Goal: Task Accomplishment & Management: Manage account settings

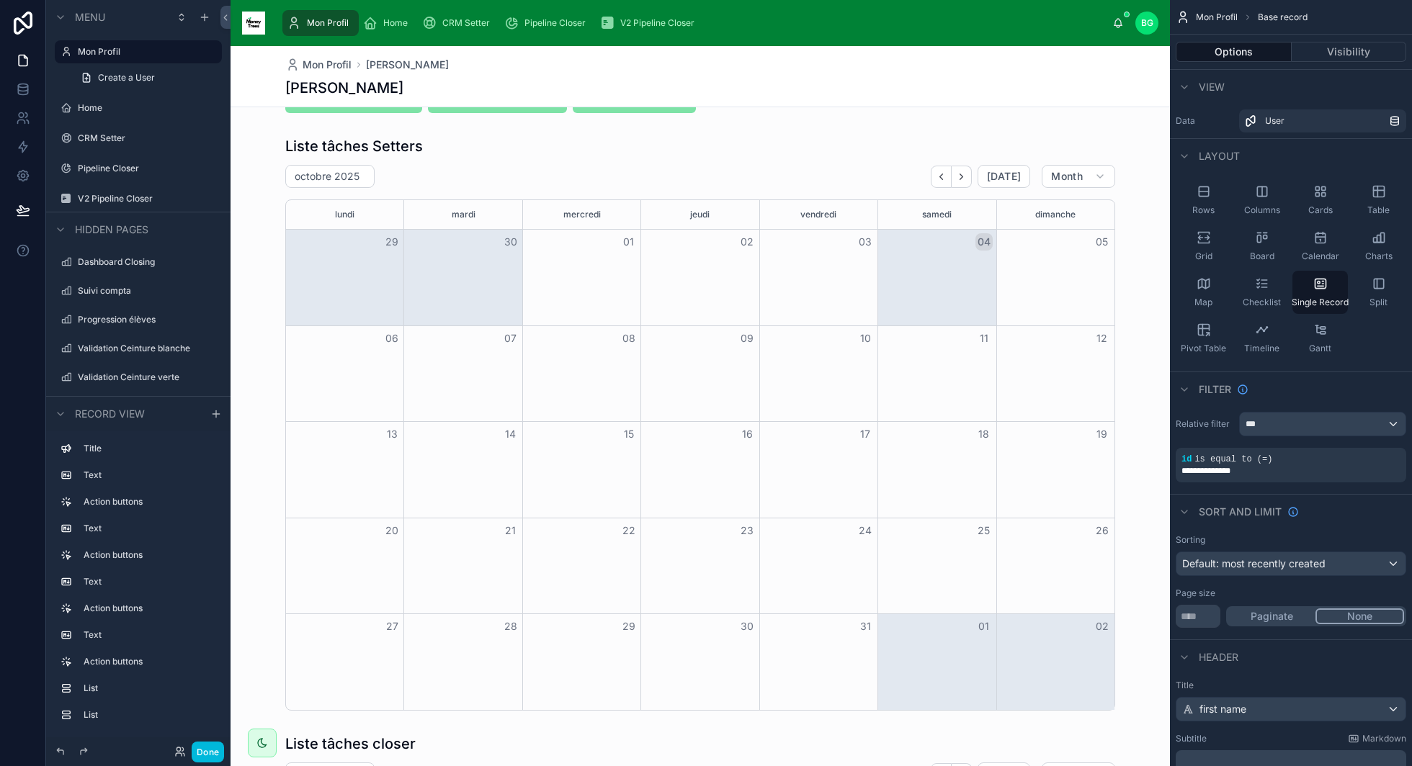
scroll to position [413, 0]
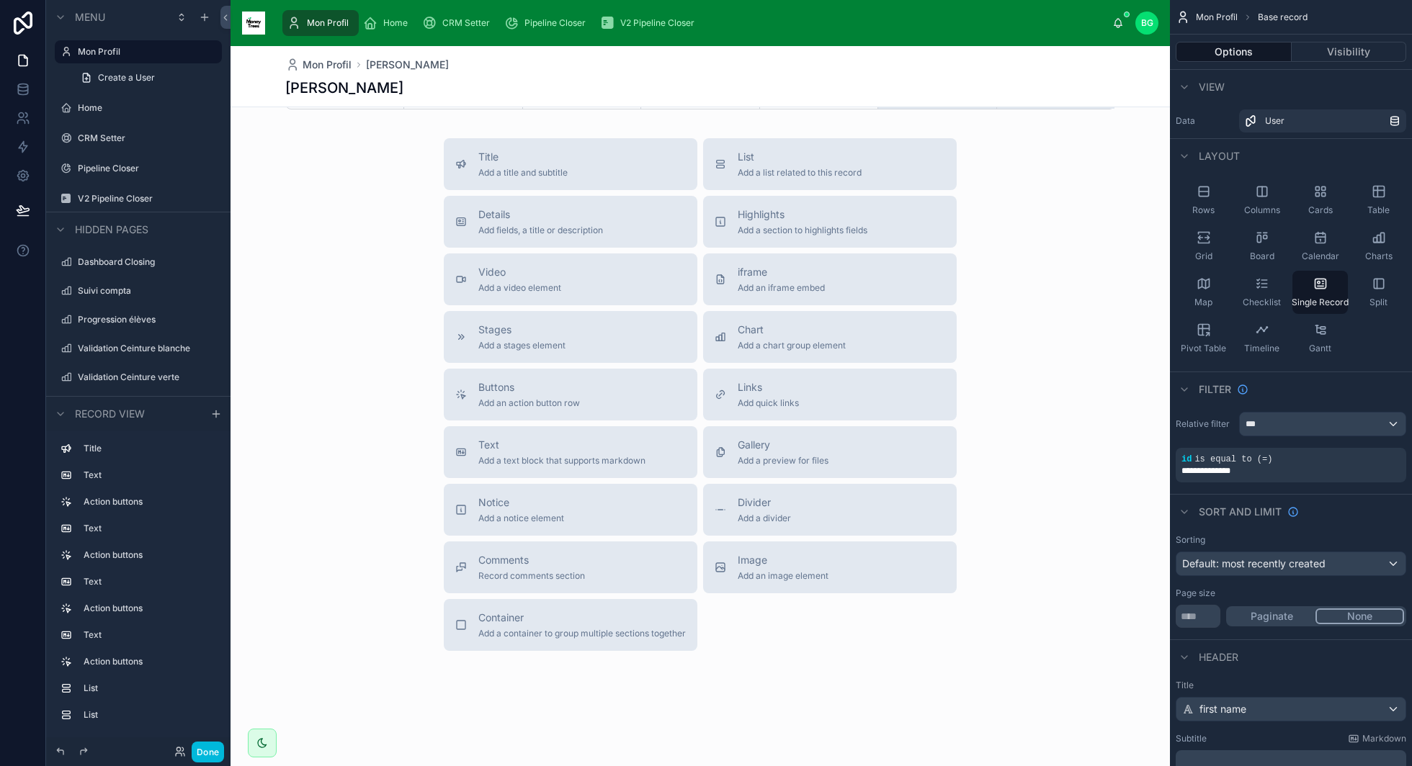
scroll to position [0, 0]
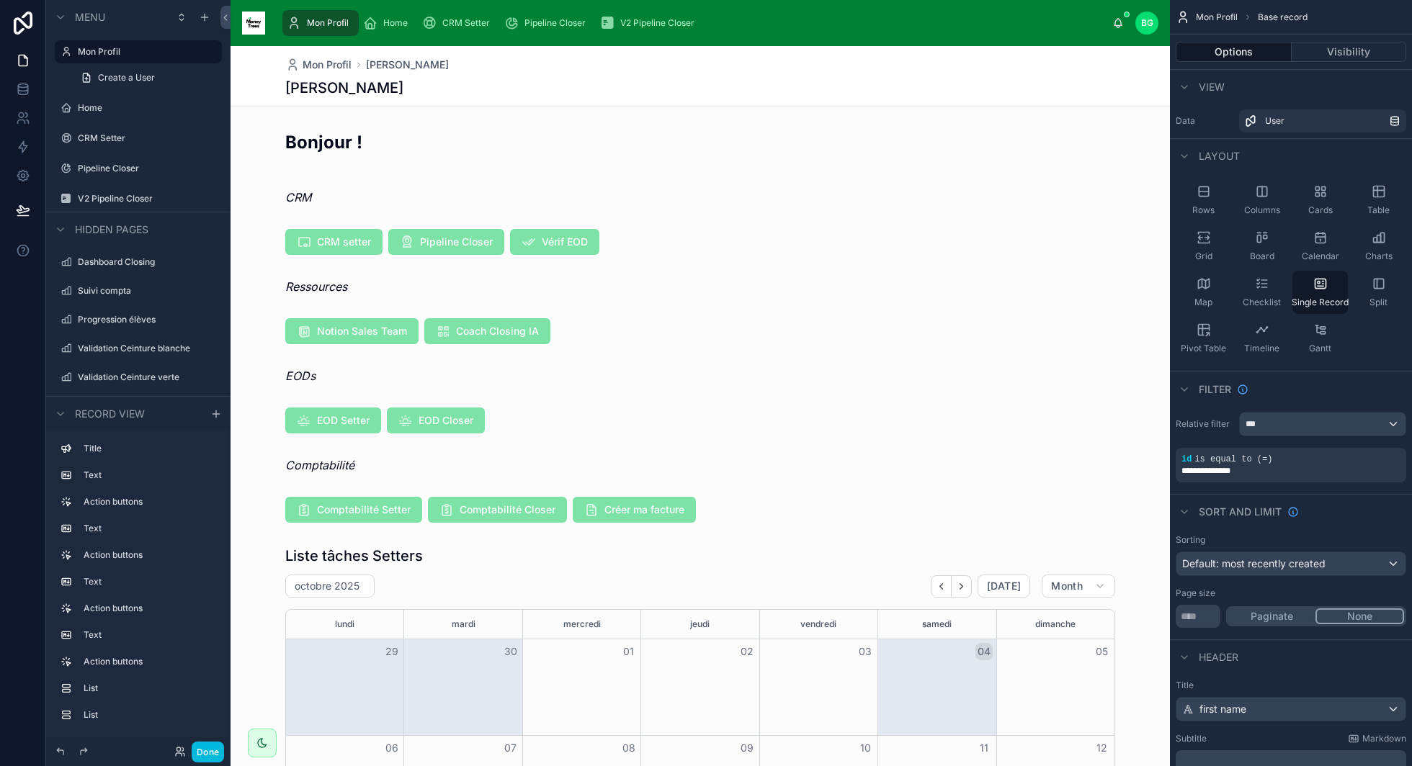
click at [372, 28] on icon "scrollable content" at bounding box center [370, 23] width 14 height 14
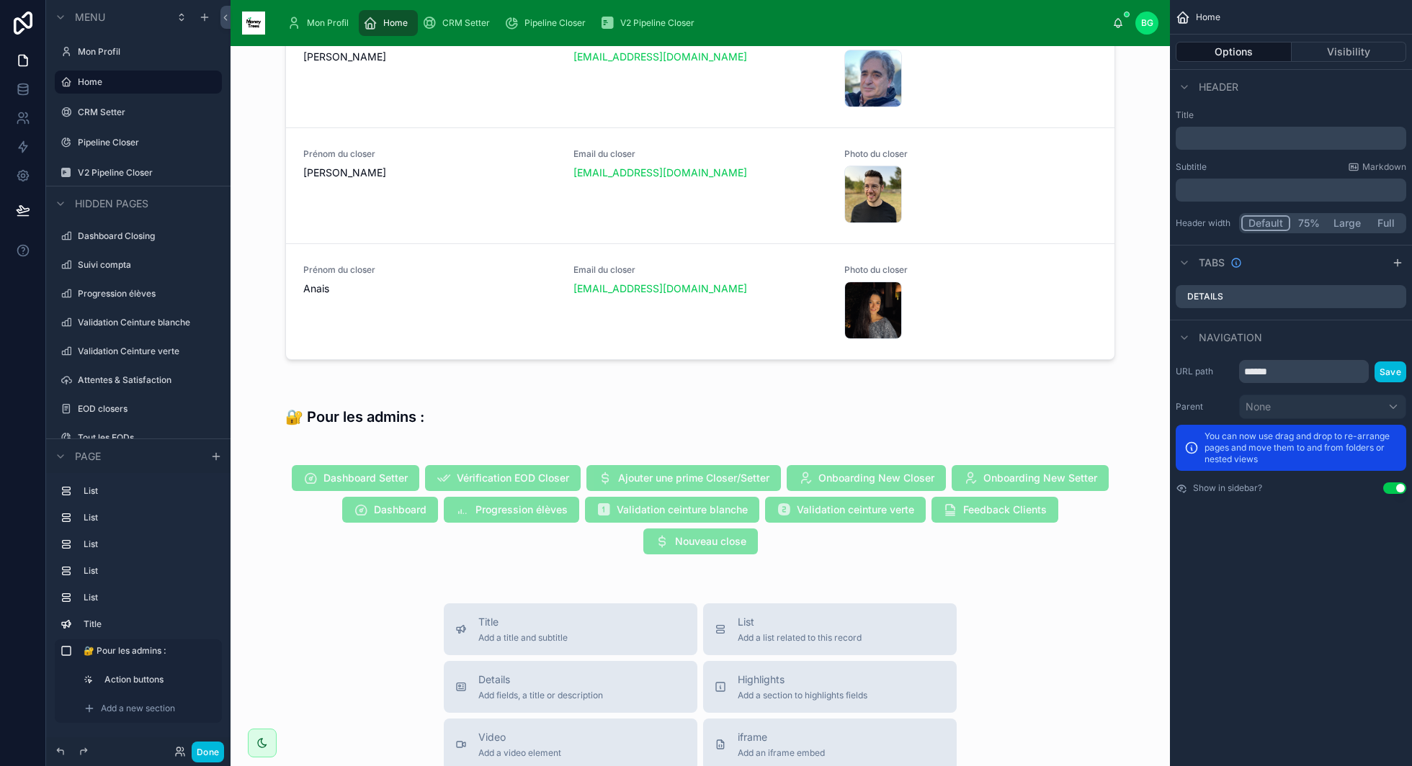
scroll to position [712, 0]
click at [470, 23] on span "CRM Setter" at bounding box center [466, 23] width 48 height 12
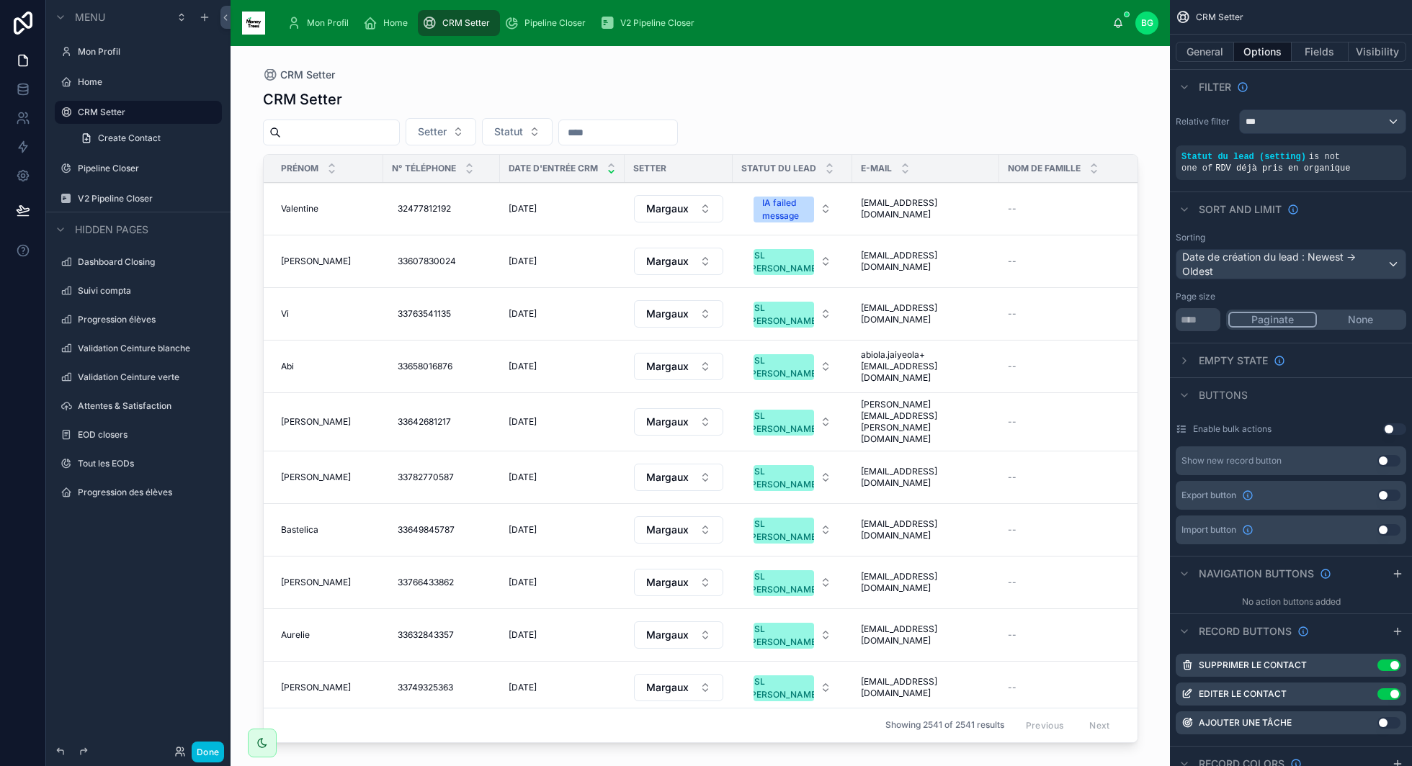
click at [442, 387] on div at bounding box center [700, 397] width 921 height 703
click at [309, 215] on td "Valentine Valentine" at bounding box center [324, 209] width 120 height 53
click at [299, 199] on td "Valentine Valentine" at bounding box center [324, 209] width 120 height 53
click at [300, 212] on span "Valentine" at bounding box center [299, 209] width 37 height 12
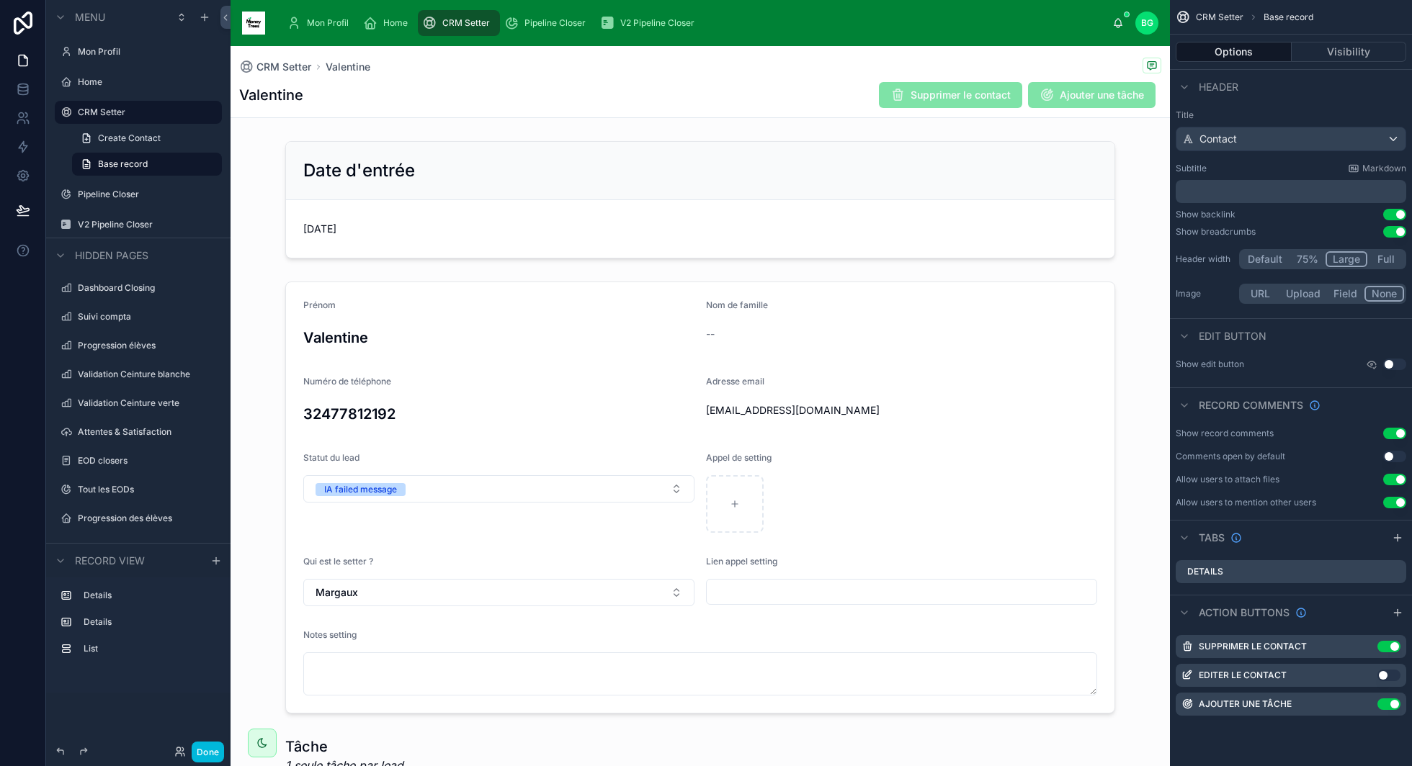
click at [533, 22] on span "Pipeline Closer" at bounding box center [554, 23] width 61 height 12
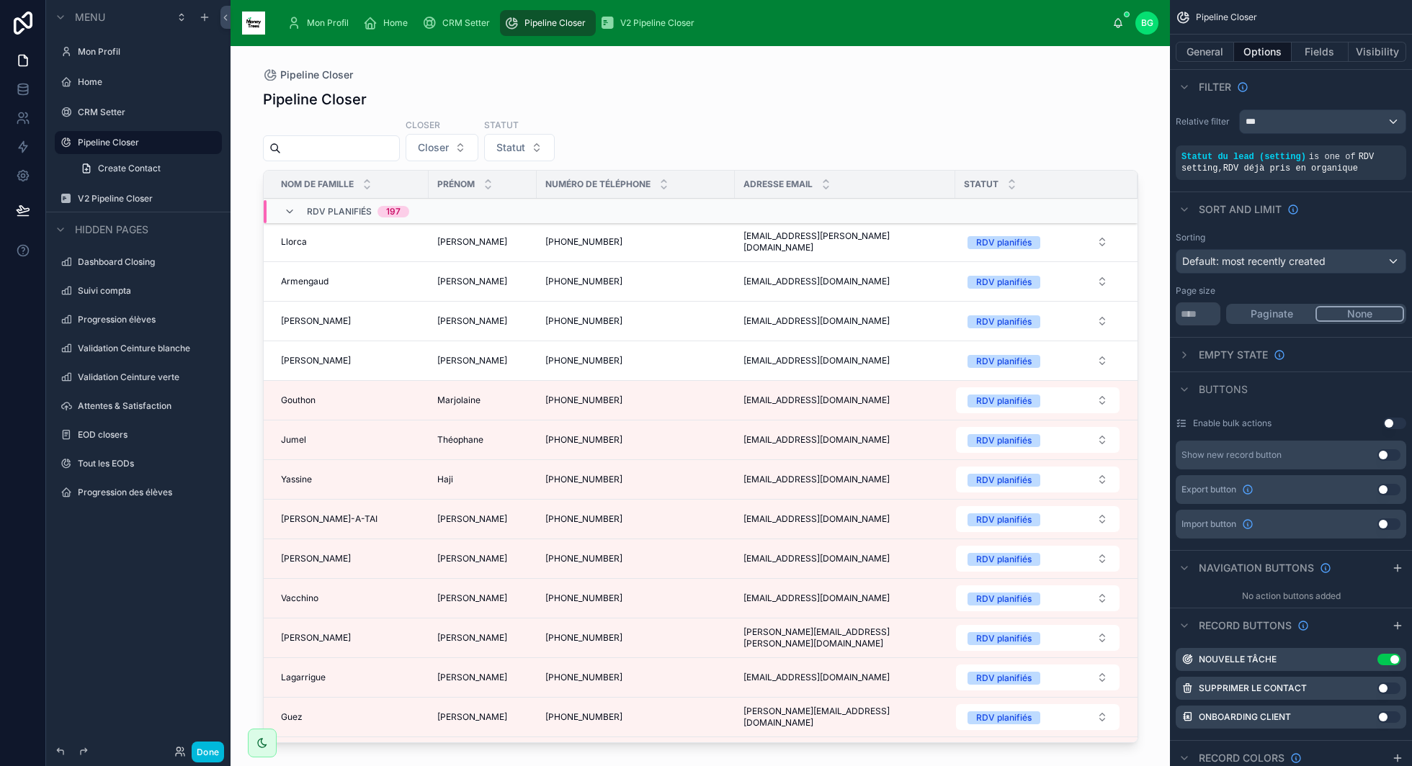
click at [658, 30] on div "V2 Pipeline Closer" at bounding box center [650, 23] width 100 height 23
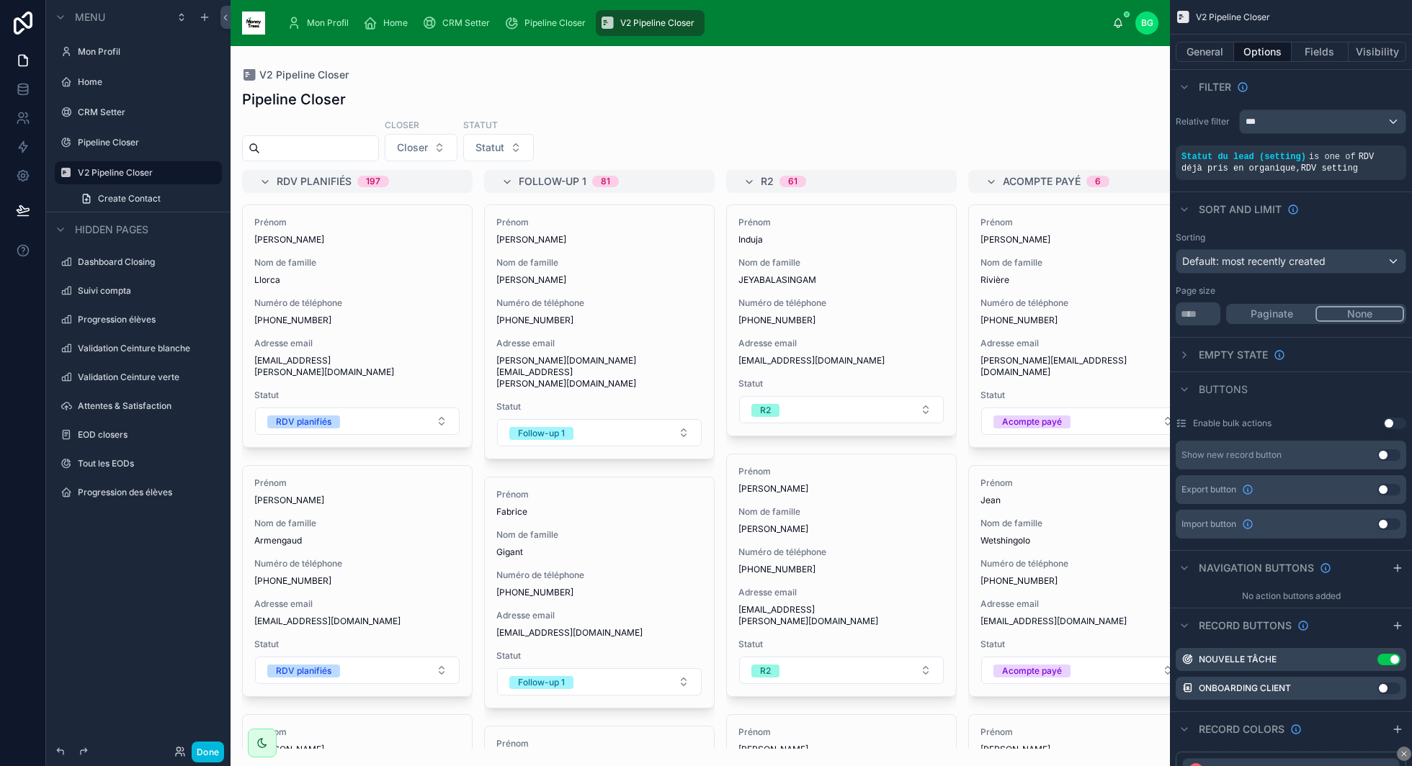
click at [534, 21] on span "Pipeline Closer" at bounding box center [554, 23] width 61 height 12
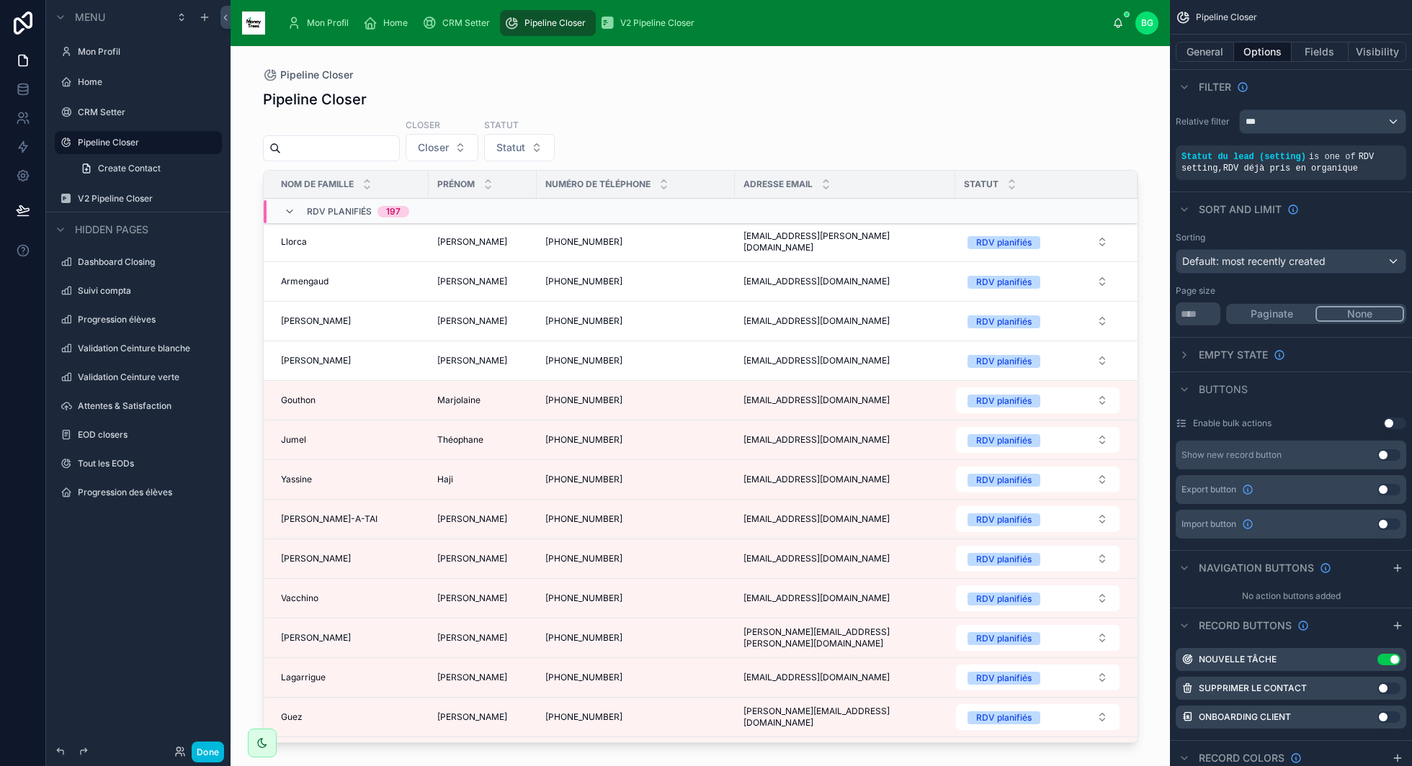
click at [293, 214] on icon at bounding box center [290, 212] width 12 height 12
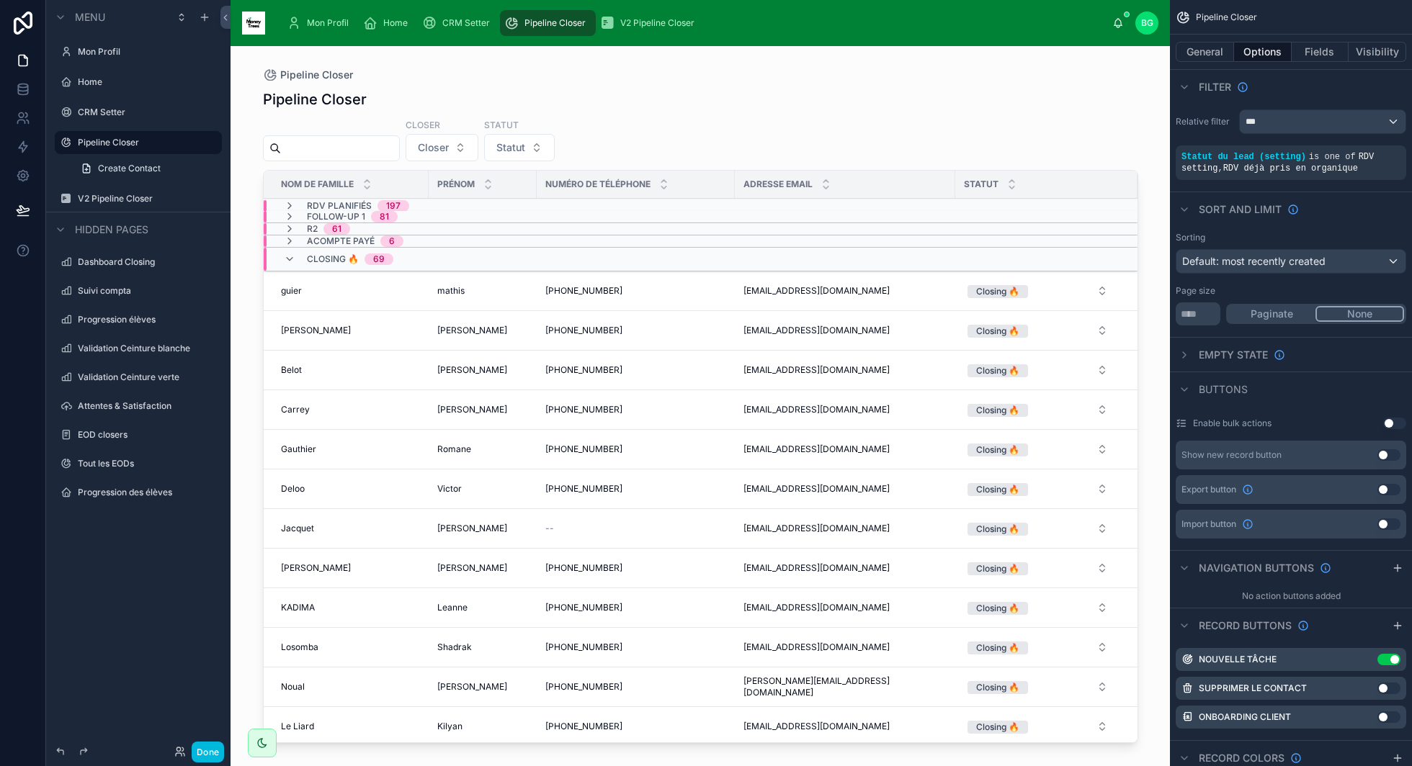
click at [292, 259] on icon at bounding box center [290, 260] width 12 height 12
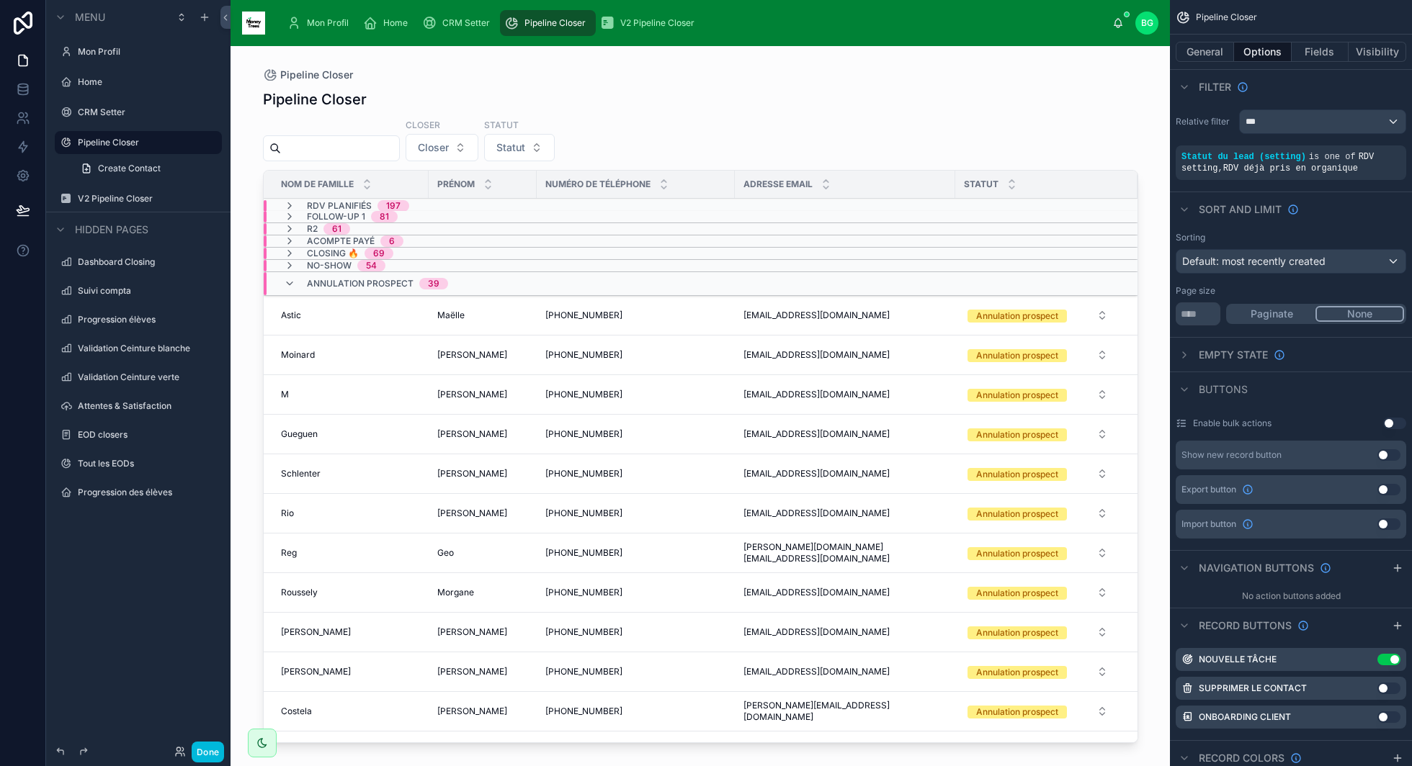
click at [292, 283] on icon at bounding box center [290, 284] width 12 height 12
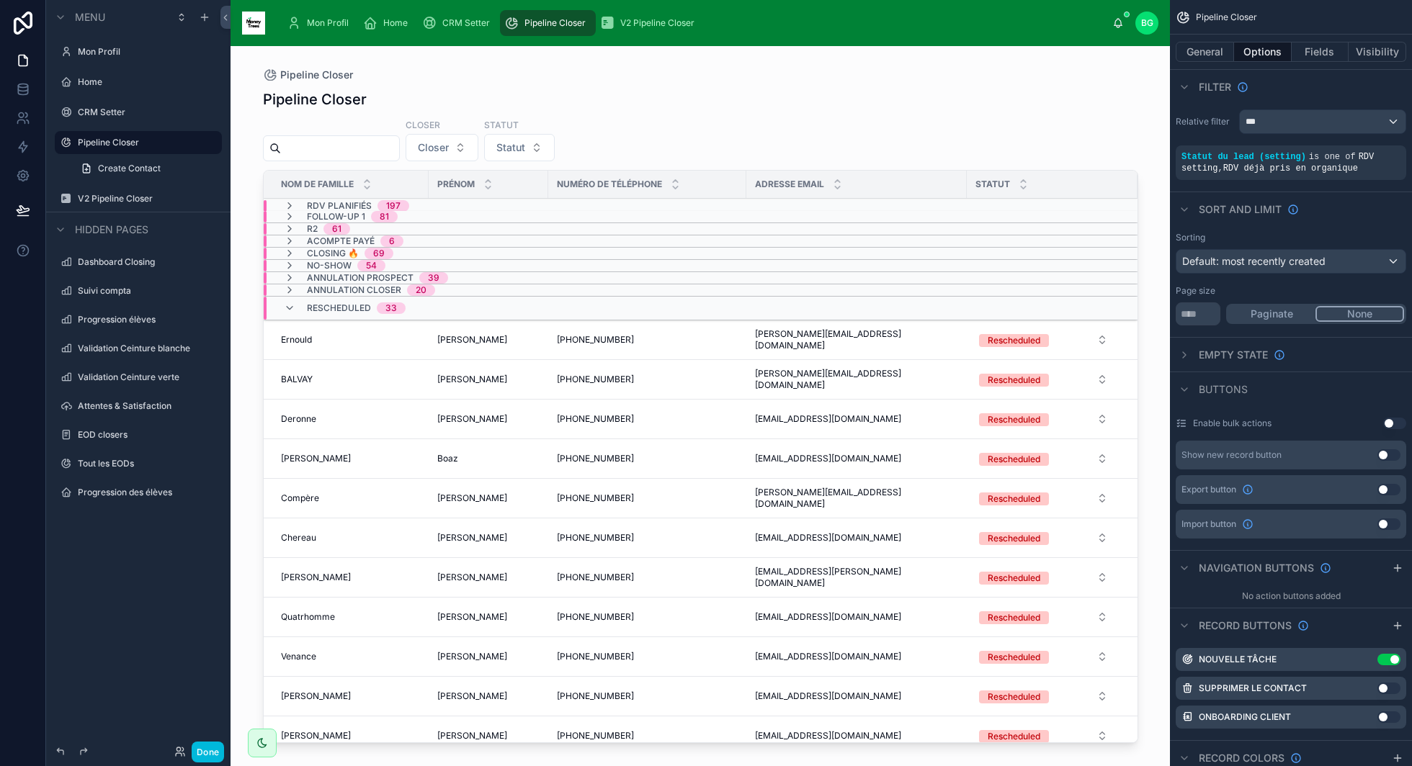
click at [291, 305] on icon at bounding box center [290, 308] width 12 height 12
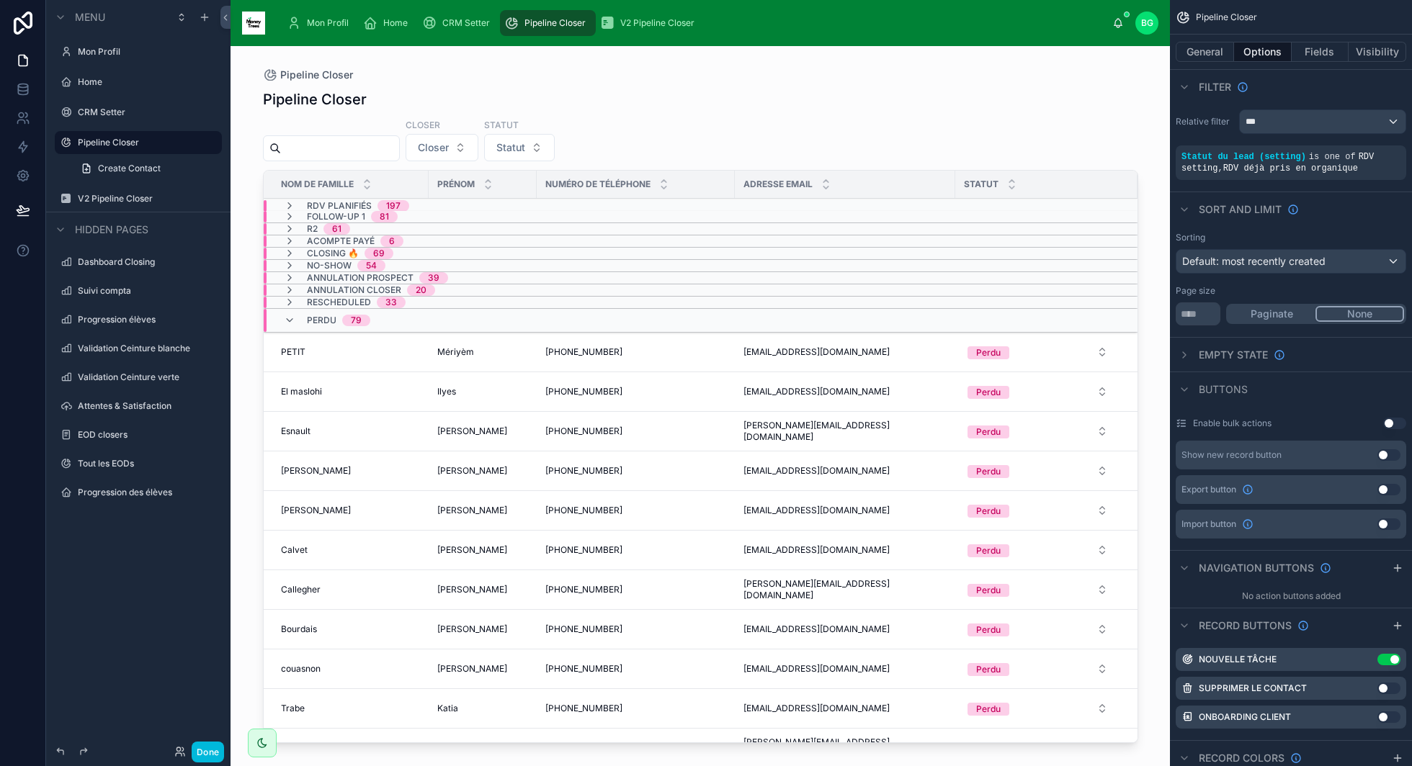
click at [295, 317] on div "Perdu 79" at bounding box center [327, 320] width 86 height 23
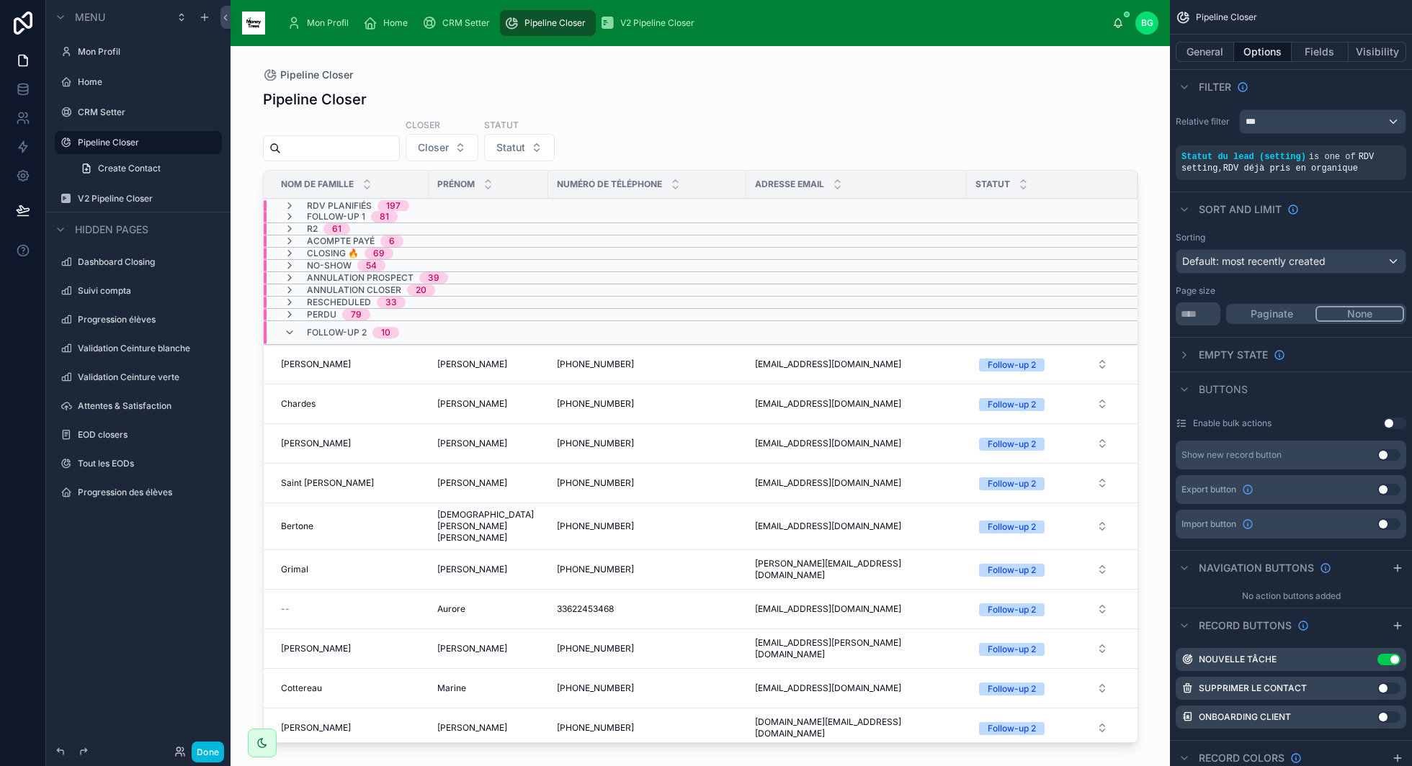
click at [285, 334] on icon at bounding box center [290, 333] width 12 height 12
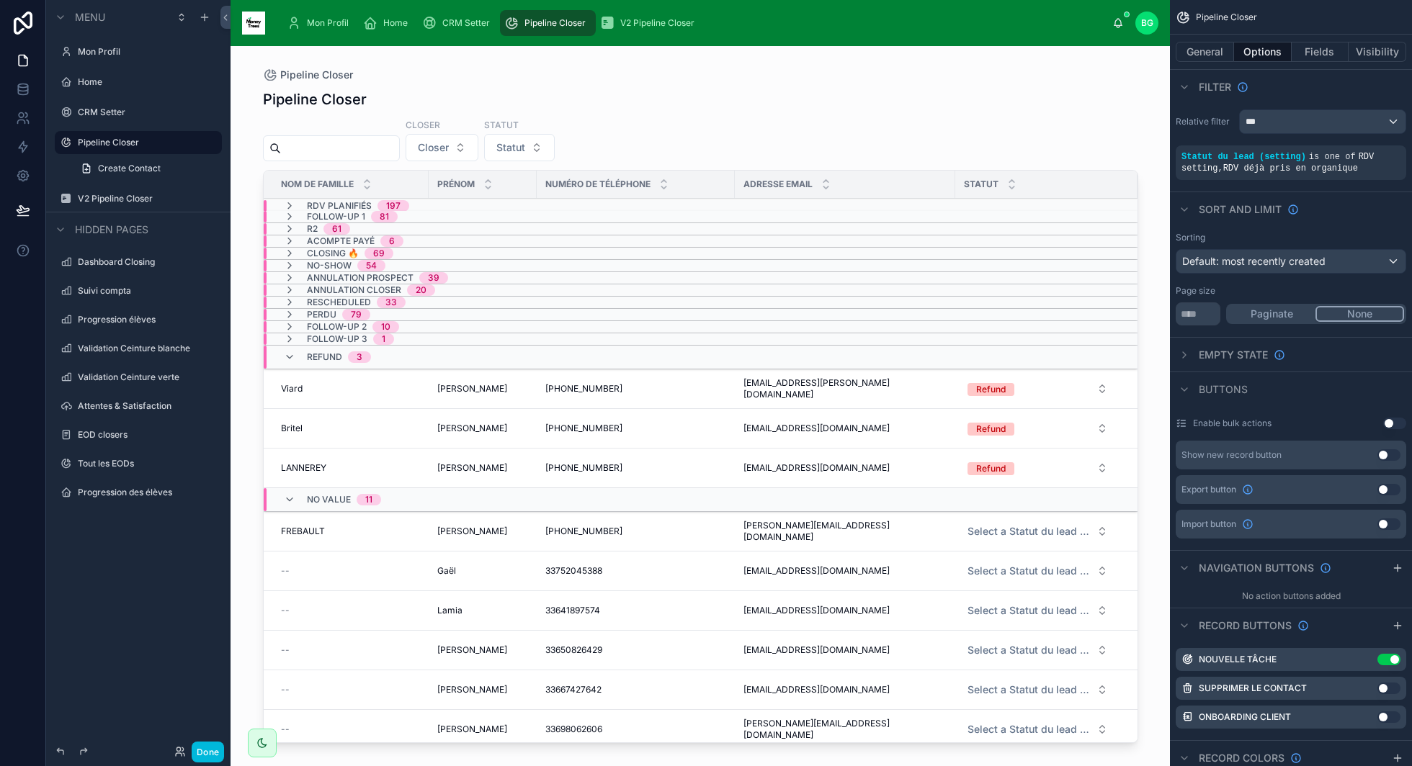
click at [290, 204] on icon at bounding box center [290, 206] width 12 height 12
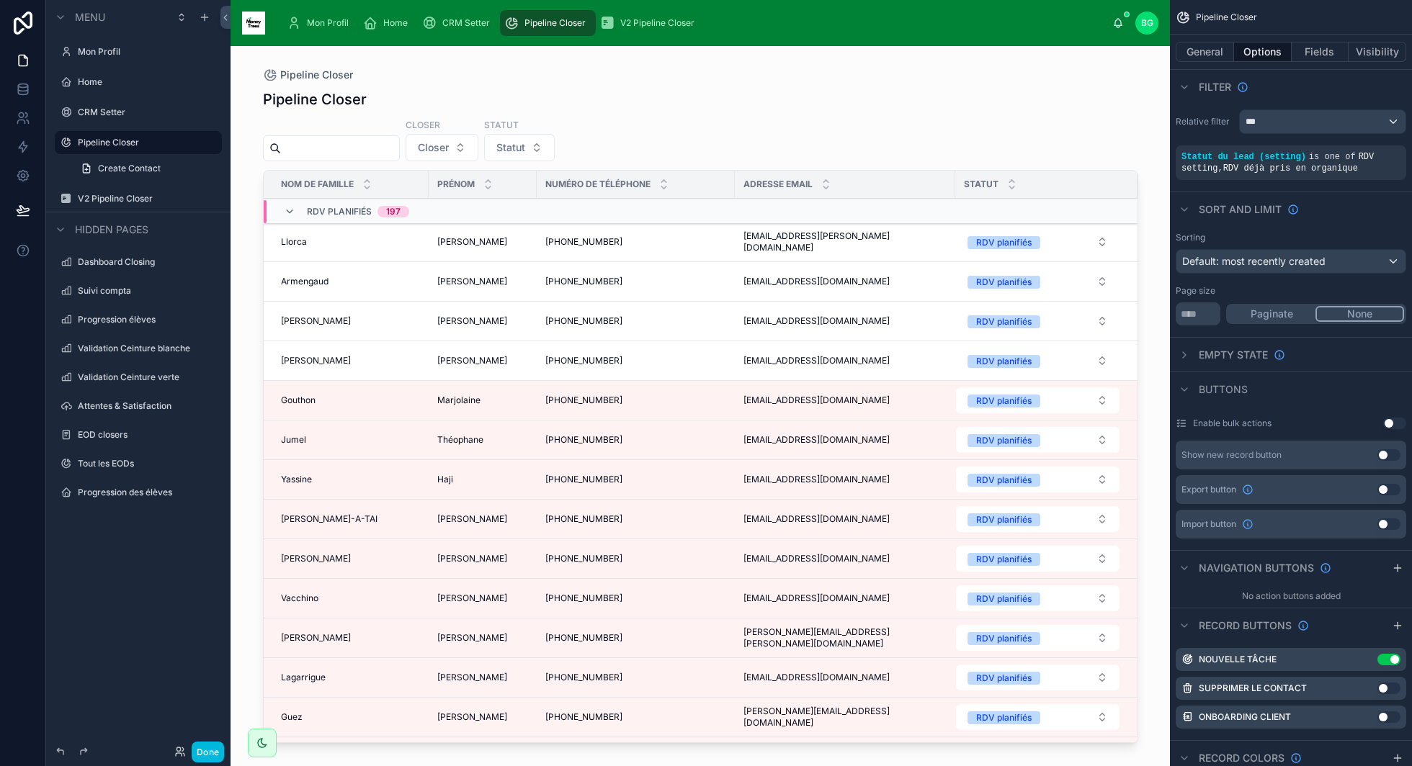
click at [305, 243] on div "Llorca Llorca" at bounding box center [350, 242] width 139 height 12
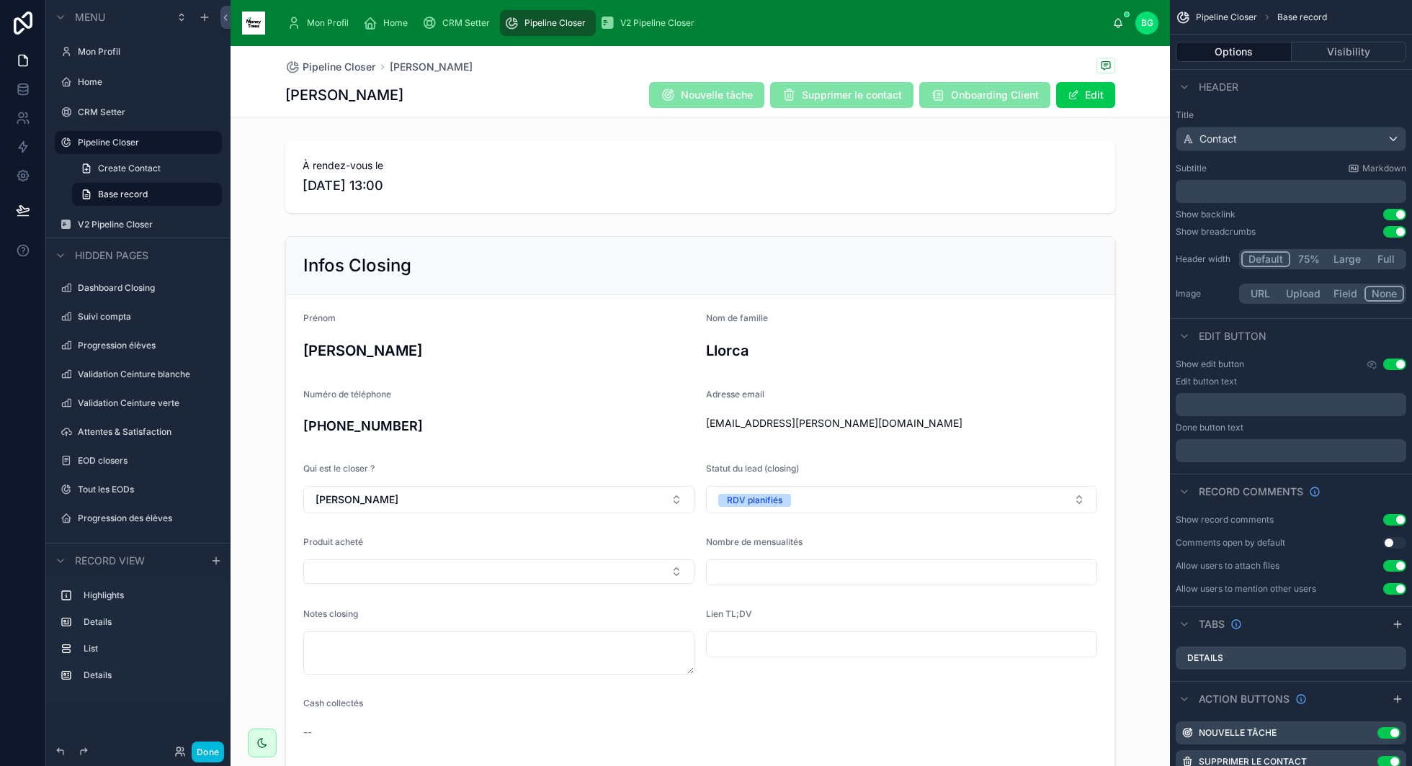
click at [678, 19] on span "V2 Pipeline Closer" at bounding box center [657, 23] width 74 height 12
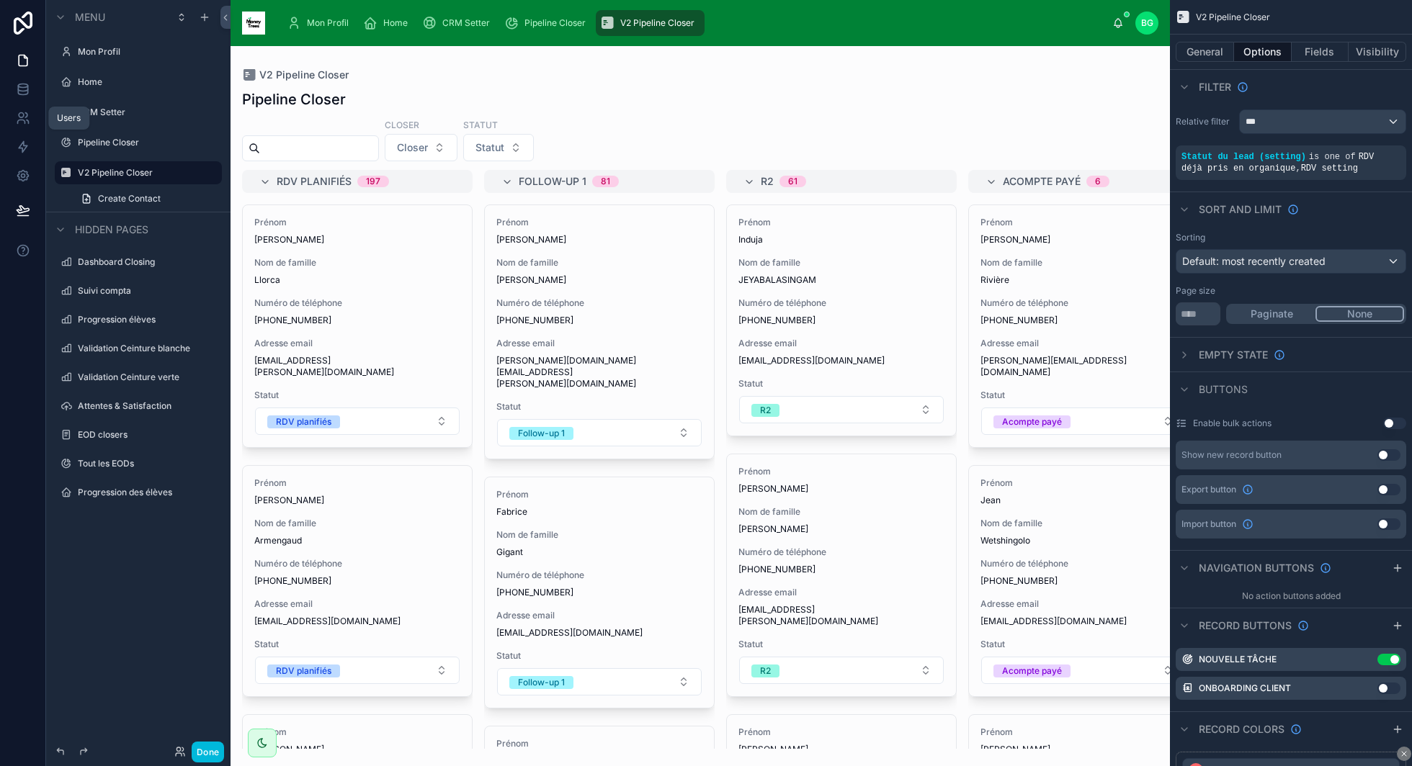
click at [26, 114] on icon at bounding box center [26, 115] width 2 height 4
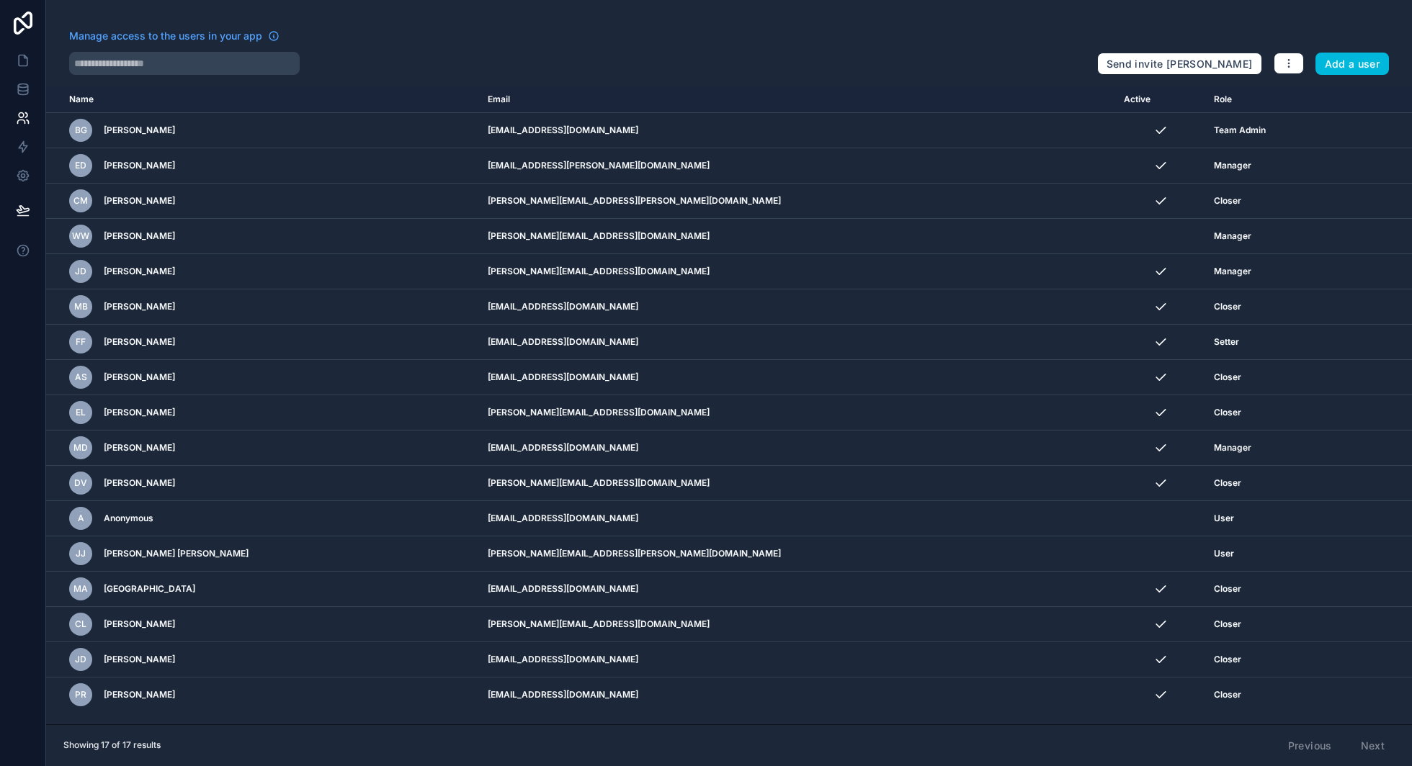
click at [1058, 62] on button "Add a user" at bounding box center [1352, 64] width 74 height 23
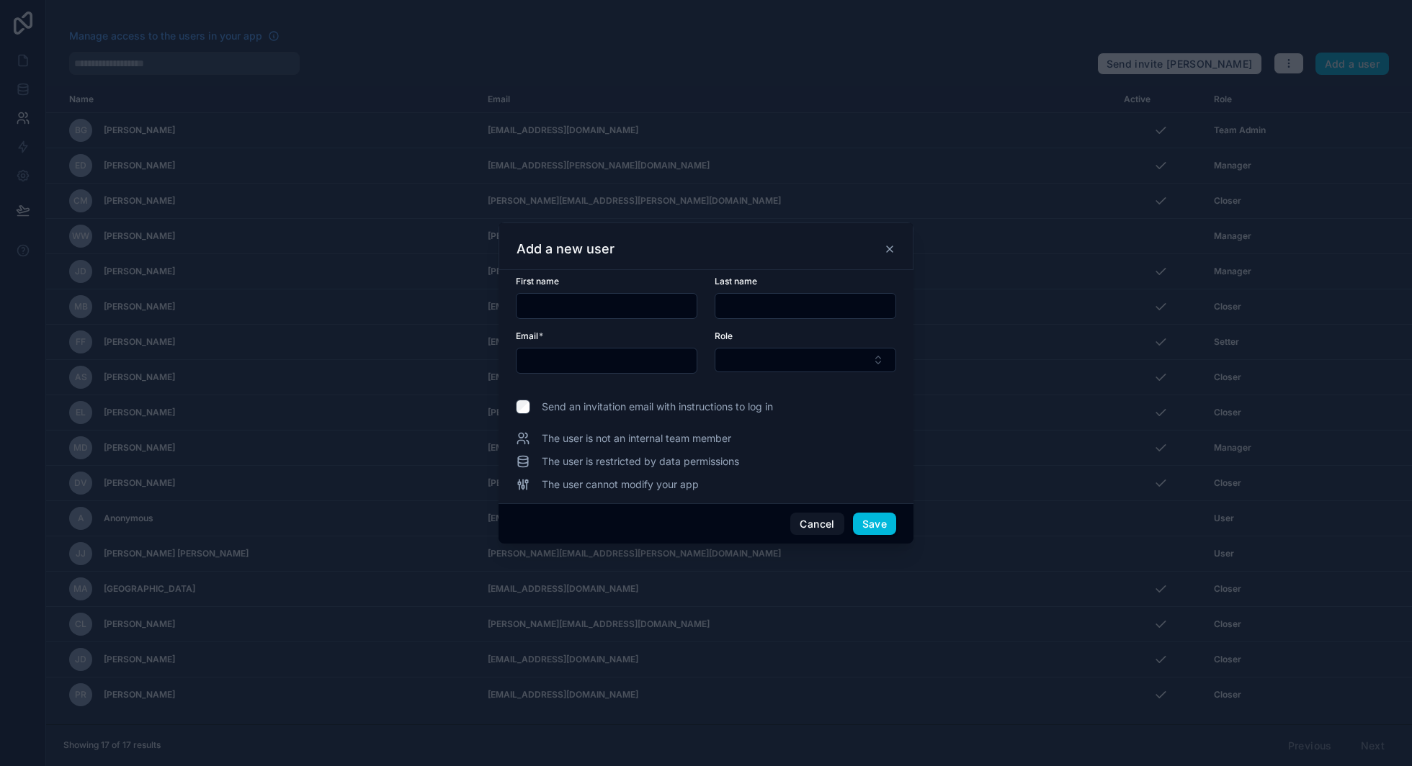
click at [607, 362] on input "text" at bounding box center [606, 361] width 180 height 20
paste input "**********"
type input "**********"
click at [620, 311] on input "text" at bounding box center [606, 306] width 180 height 20
type input "*******"
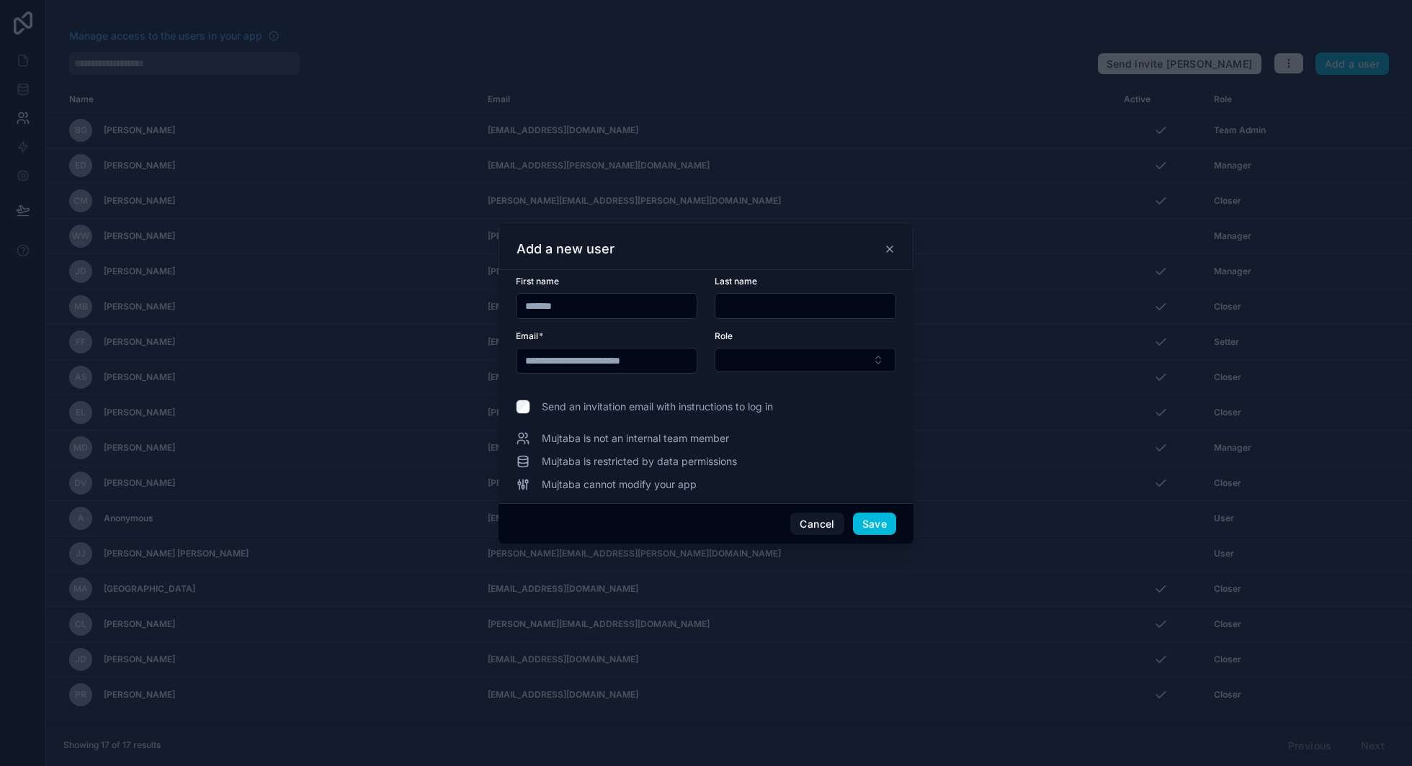
click at [781, 310] on input "text" at bounding box center [805, 306] width 180 height 20
paste input "******"
type input "******"
click at [821, 359] on button "Select Button" at bounding box center [804, 360] width 181 height 24
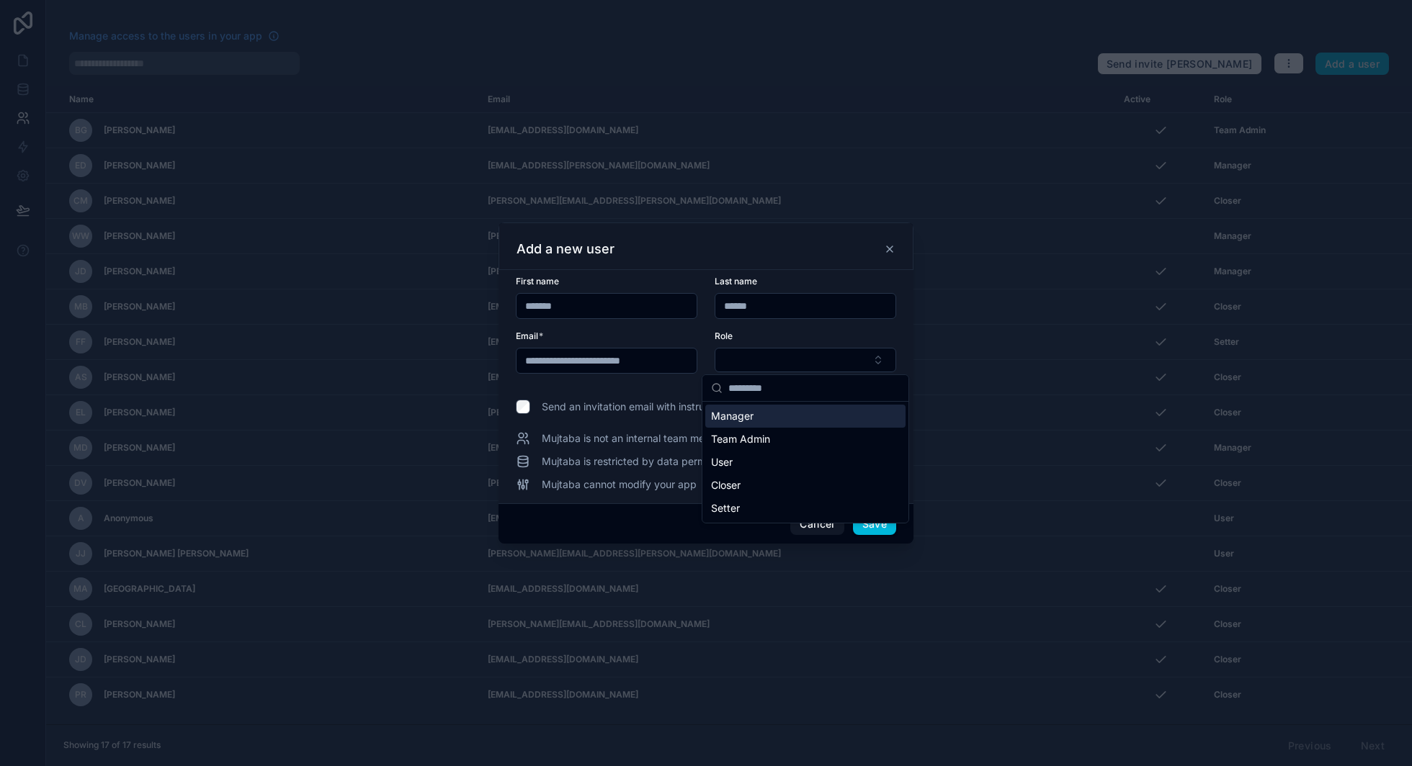
click at [770, 424] on div "Manager" at bounding box center [805, 416] width 200 height 23
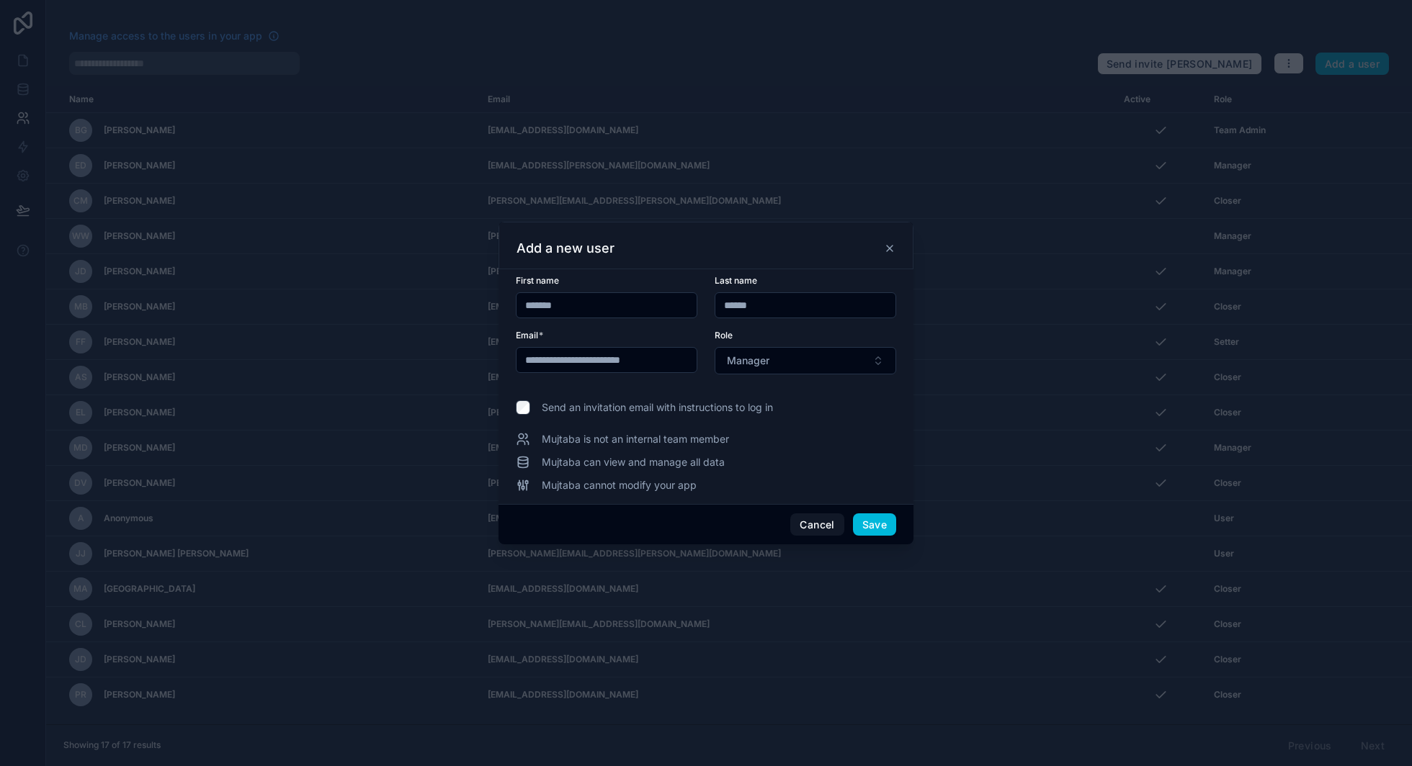
click at [875, 522] on button "Save" at bounding box center [874, 525] width 43 height 23
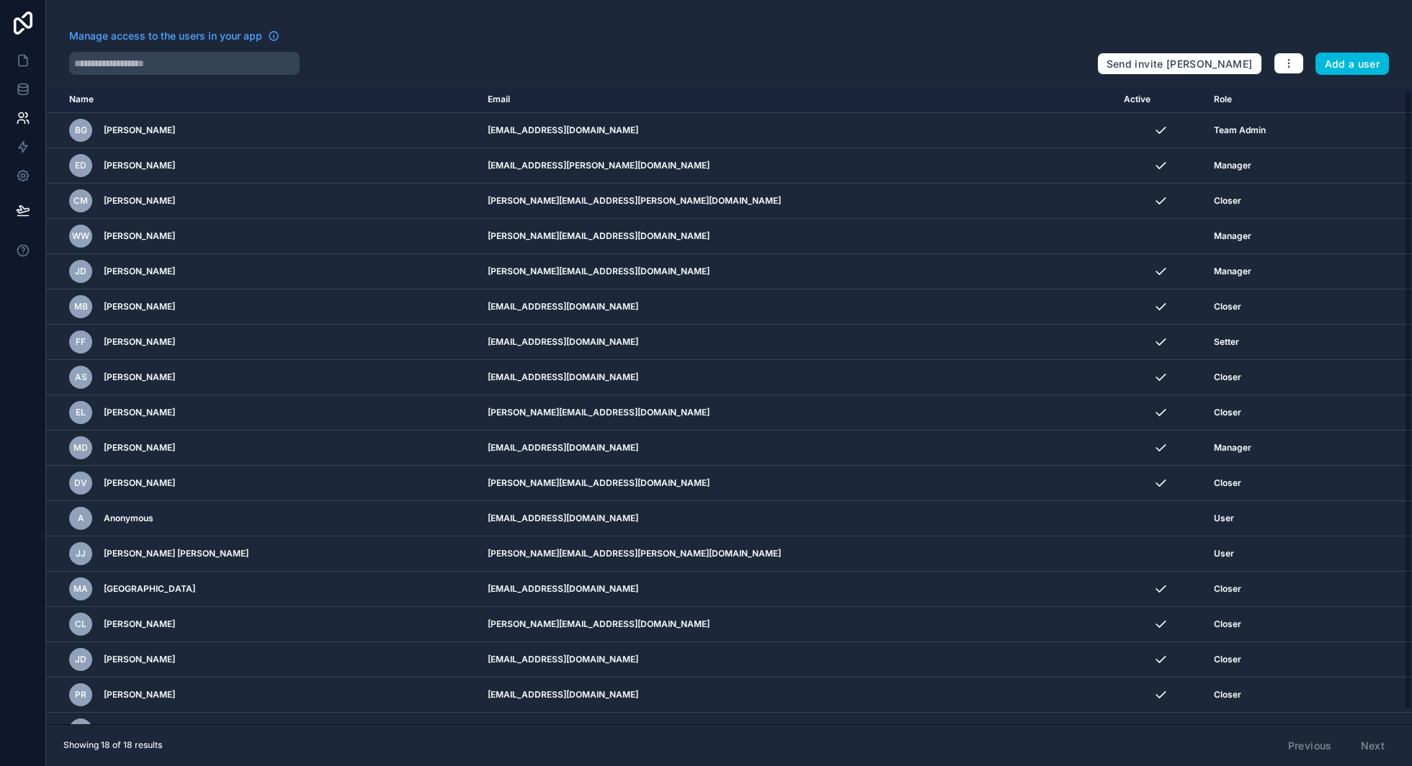
scroll to position [19, 0]
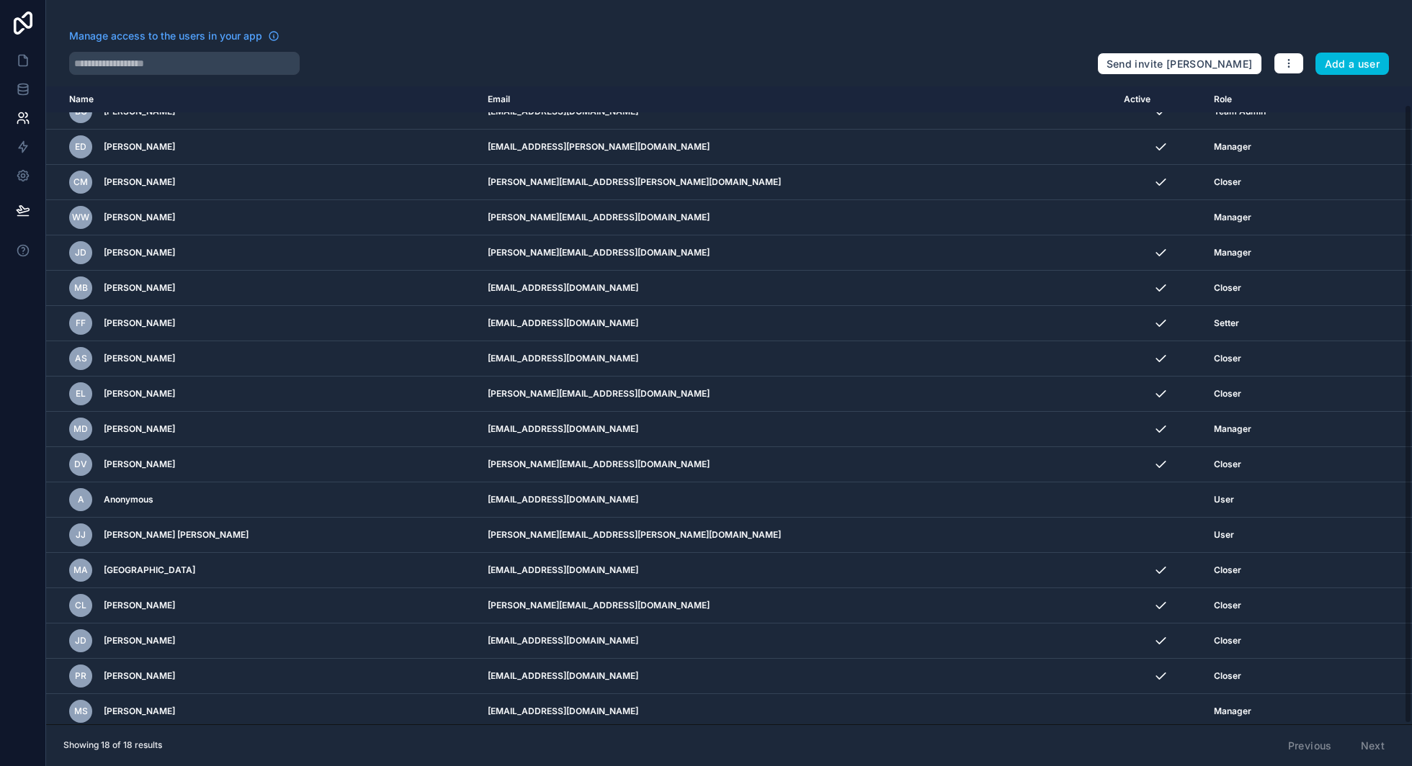
click at [27, 19] on icon at bounding box center [23, 23] width 29 height 23
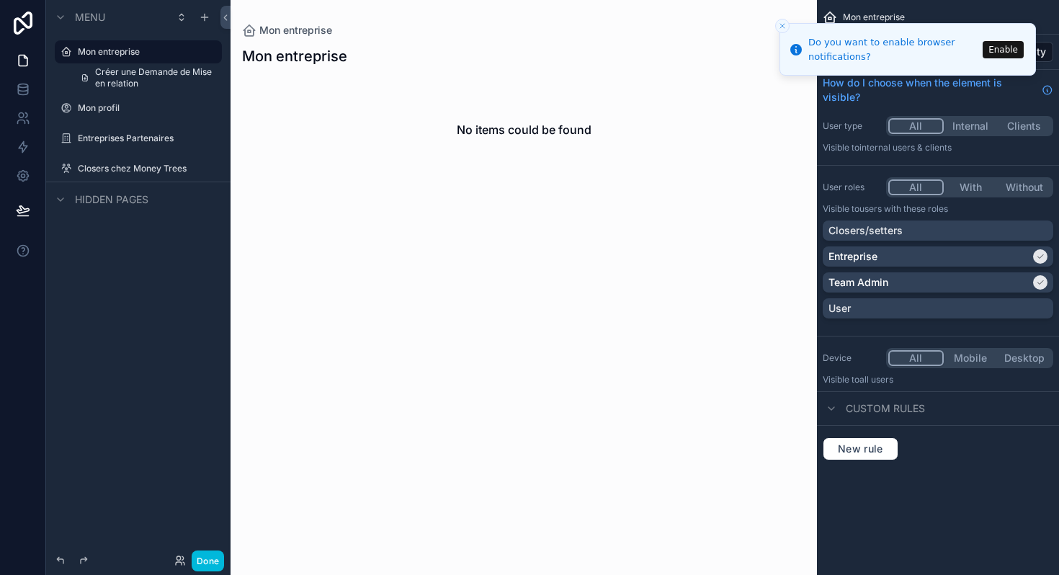
click at [784, 24] on icon "Close toast" at bounding box center [782, 26] width 9 height 9
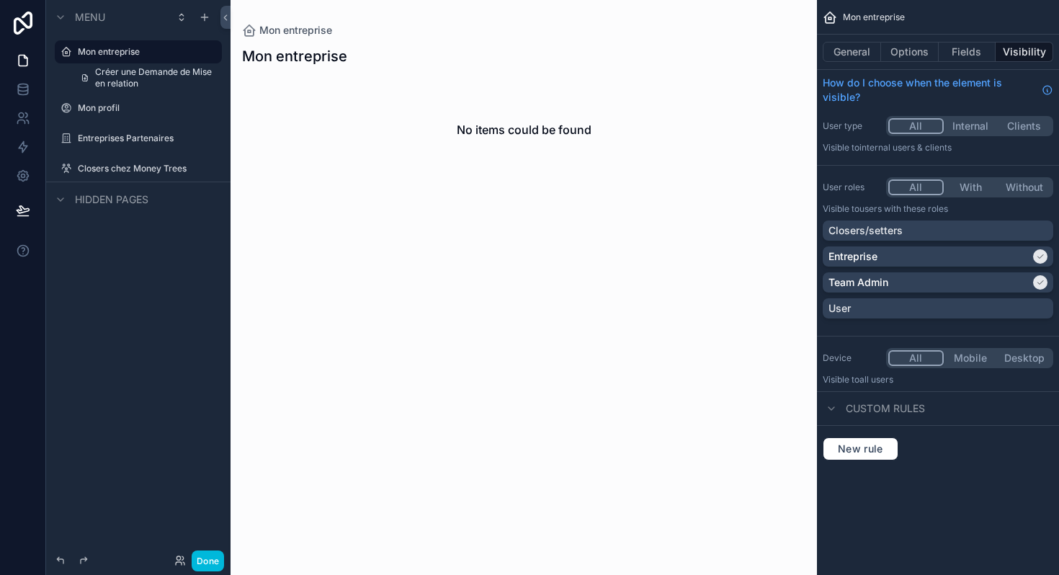
click at [19, 24] on icon at bounding box center [23, 23] width 29 height 23
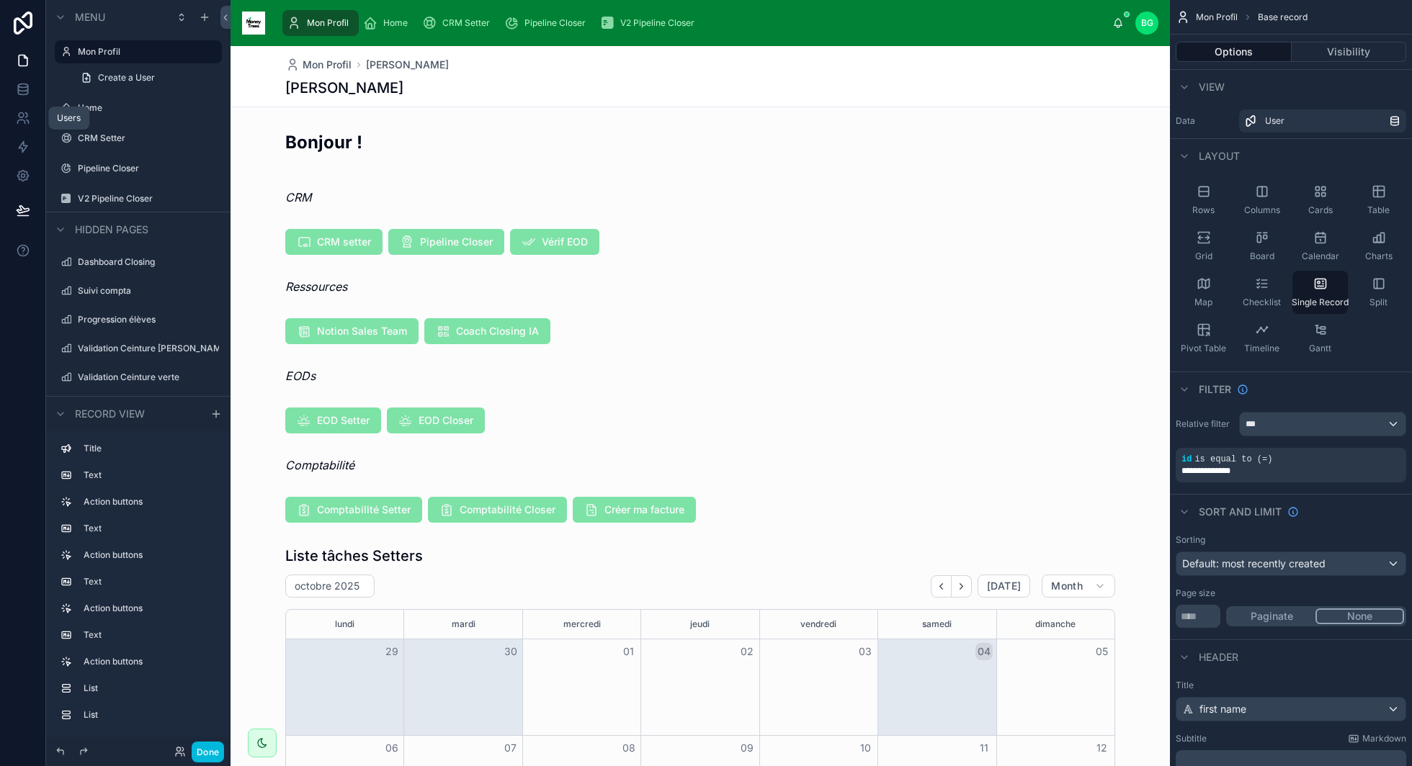
click at [24, 117] on icon at bounding box center [23, 118] width 14 height 14
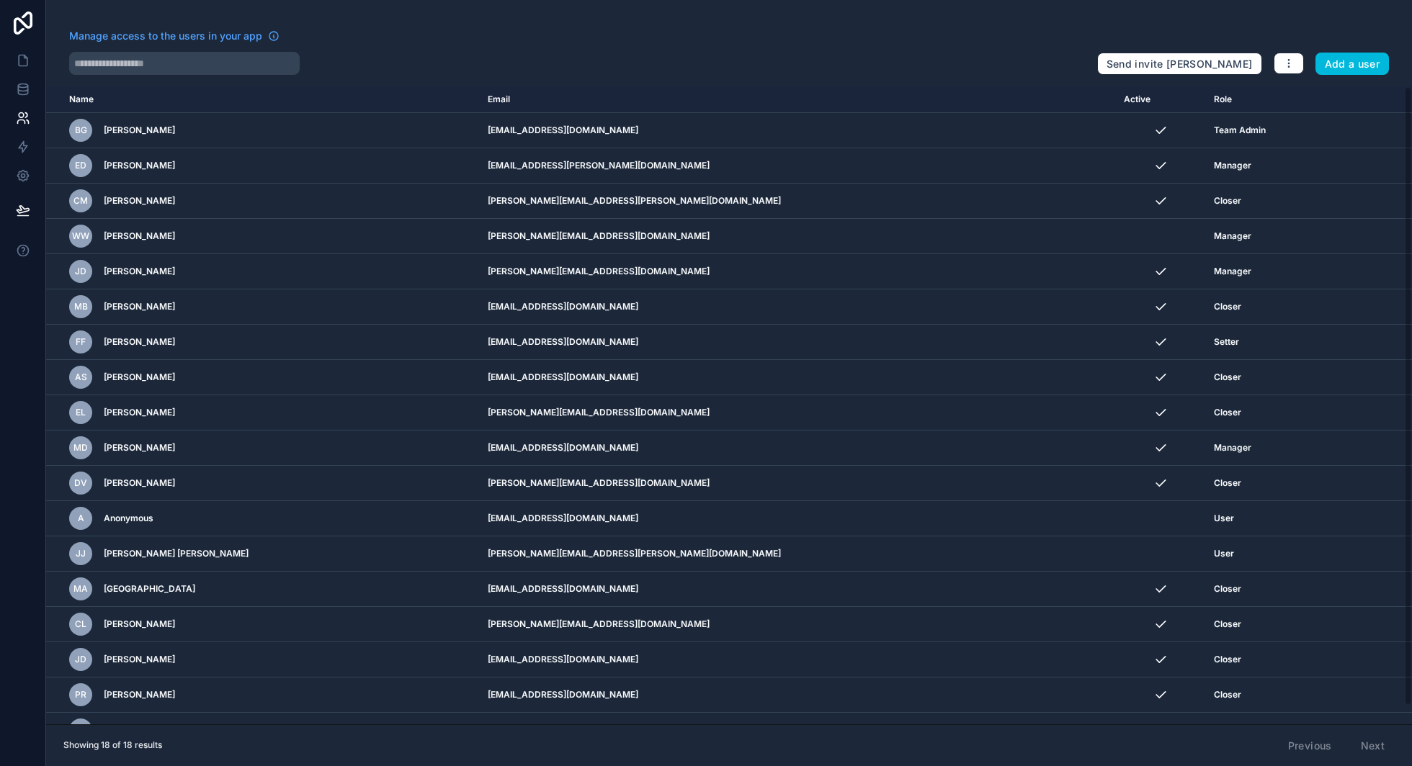
scroll to position [19, 0]
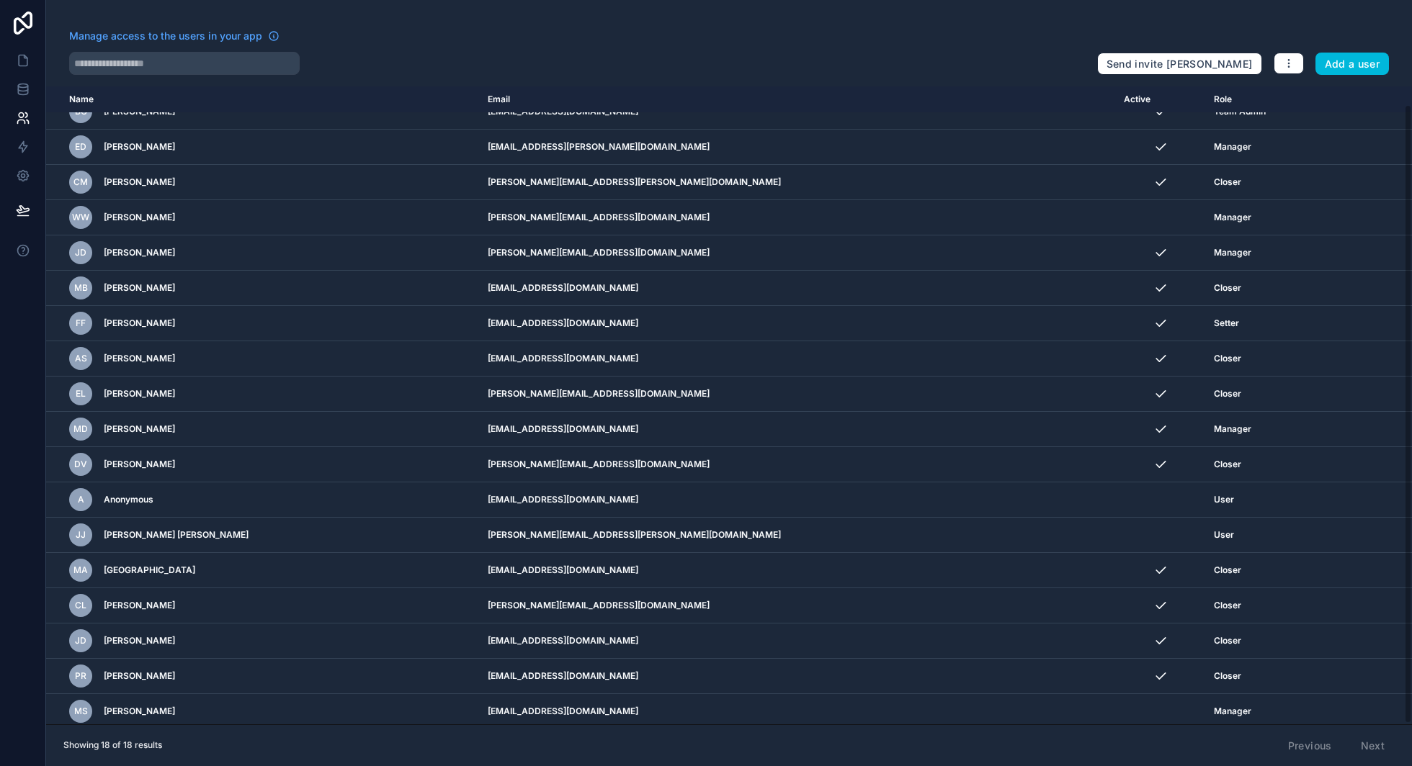
click at [0, 0] on icon "scrollable content" at bounding box center [0, 0] width 0 height 0
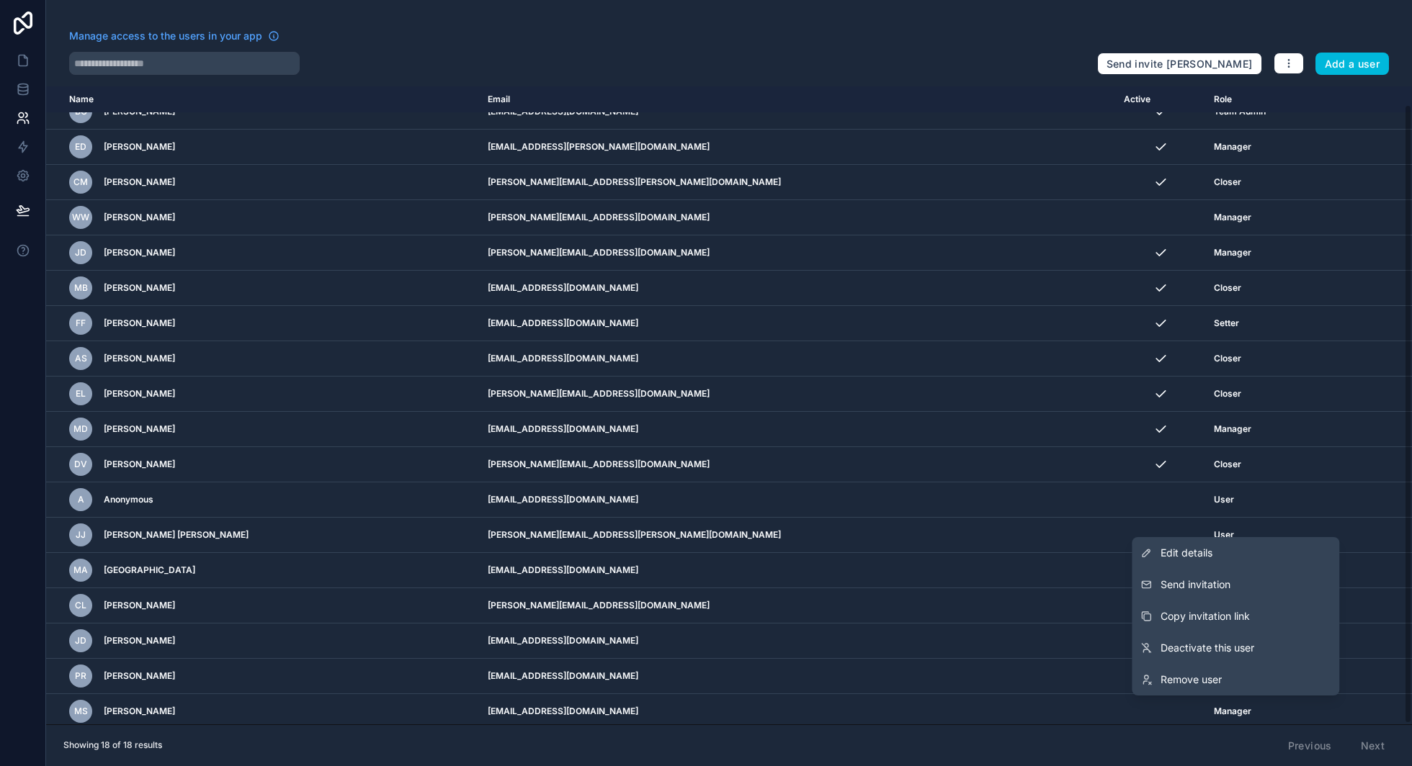
click at [1178, 560] on link "Edit details" at bounding box center [1234, 553] width 207 height 32
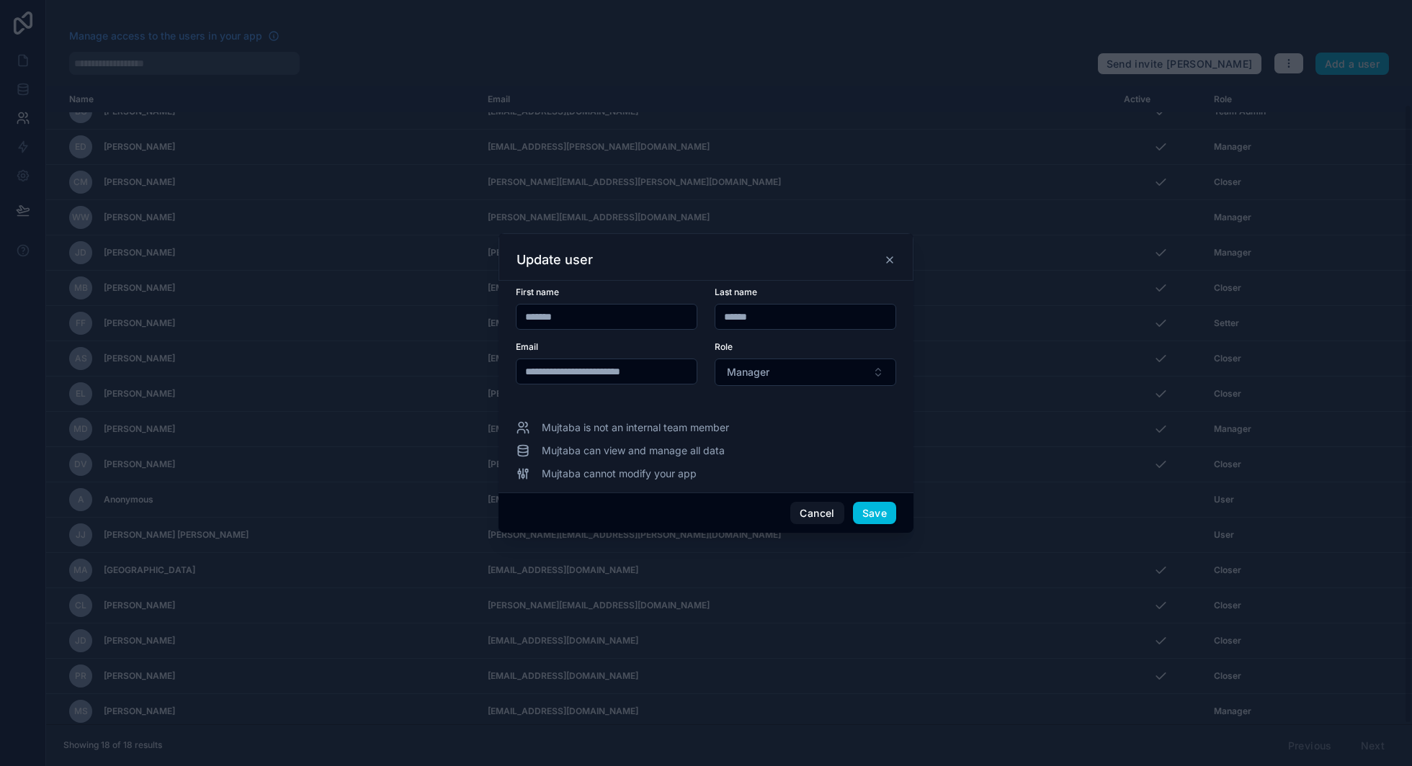
click at [796, 377] on button "Manager" at bounding box center [804, 372] width 181 height 27
type input "**"
click at [885, 259] on icon at bounding box center [890, 260] width 12 height 12
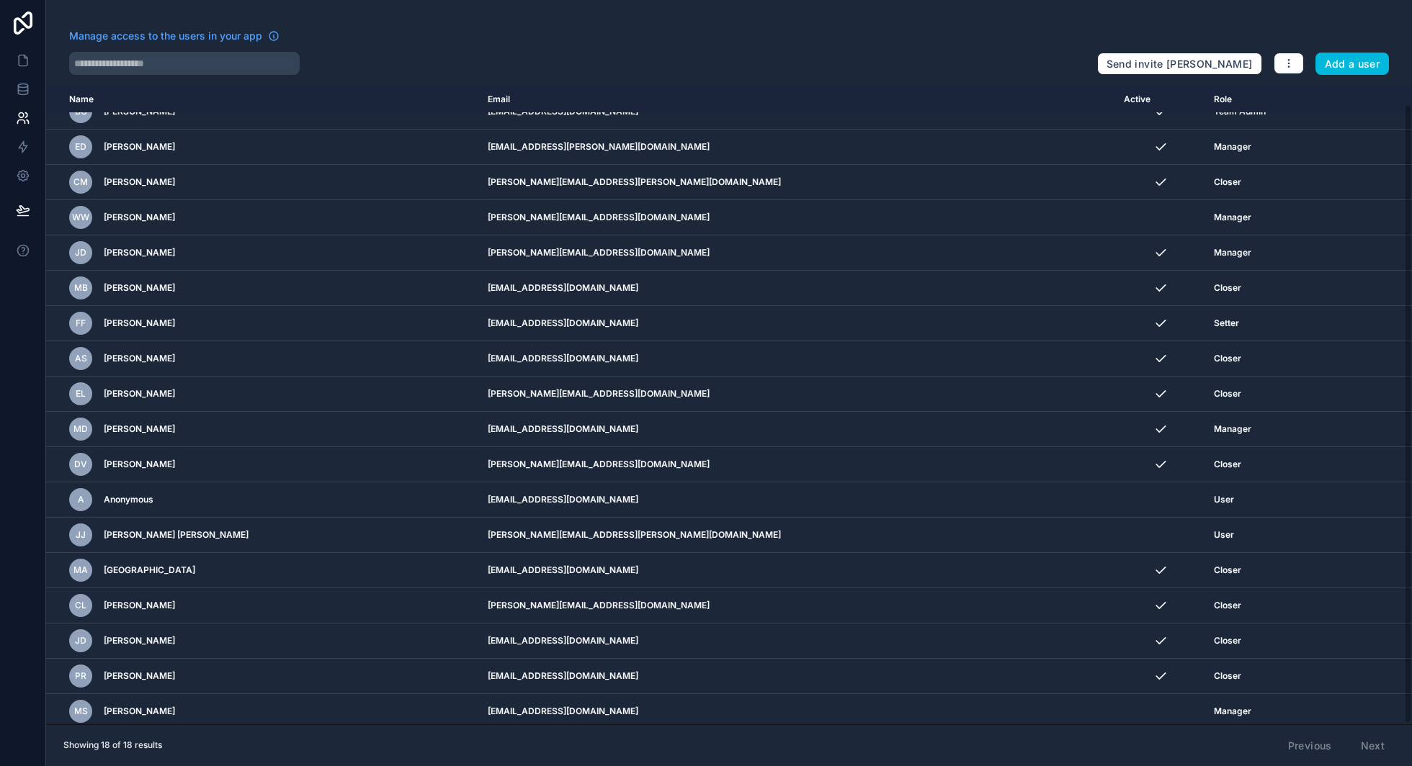
click at [0, 0] on div "scrollable content" at bounding box center [0, 0] width 0 height 0
click at [0, 0] on icon "scrollable content" at bounding box center [0, 0] width 0 height 0
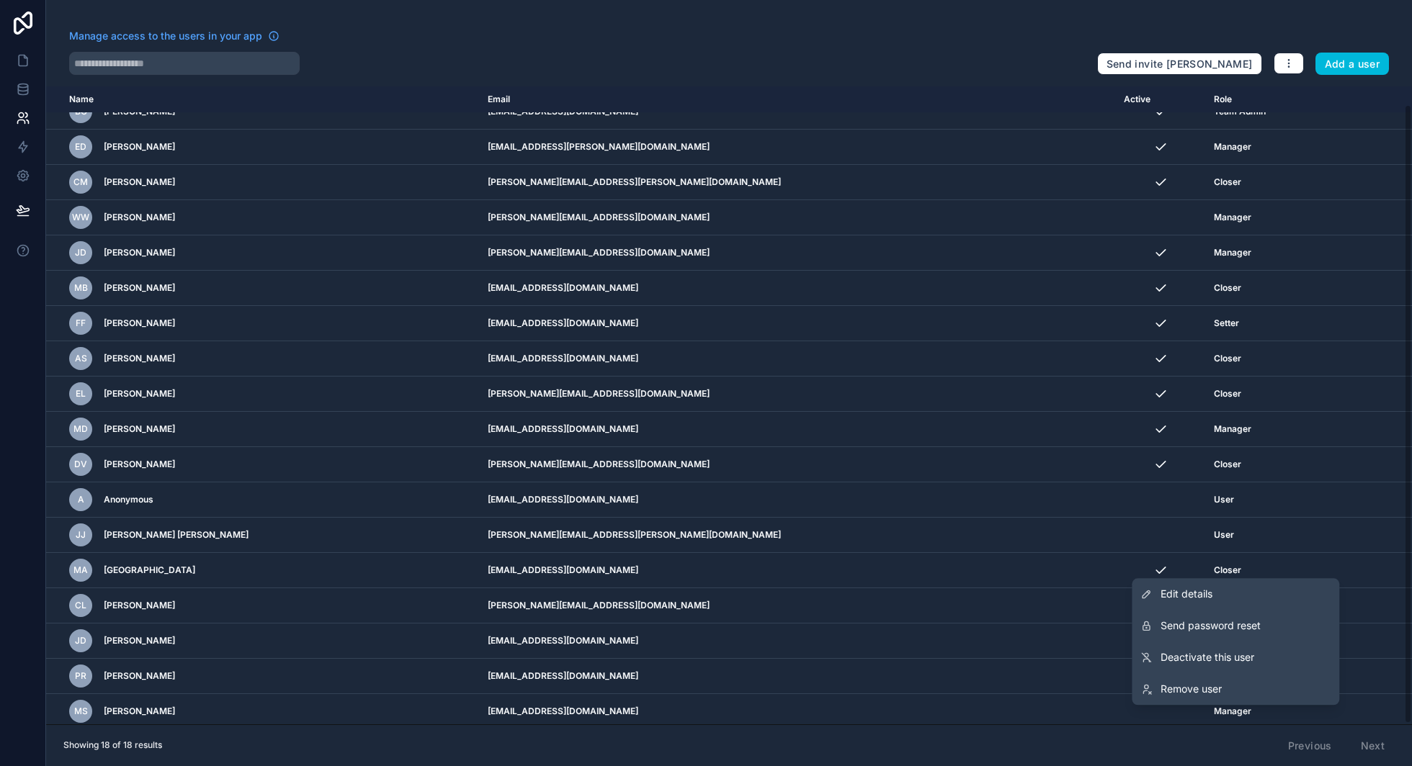
click at [1240, 658] on span "Deactivate this user" at bounding box center [1207, 657] width 94 height 14
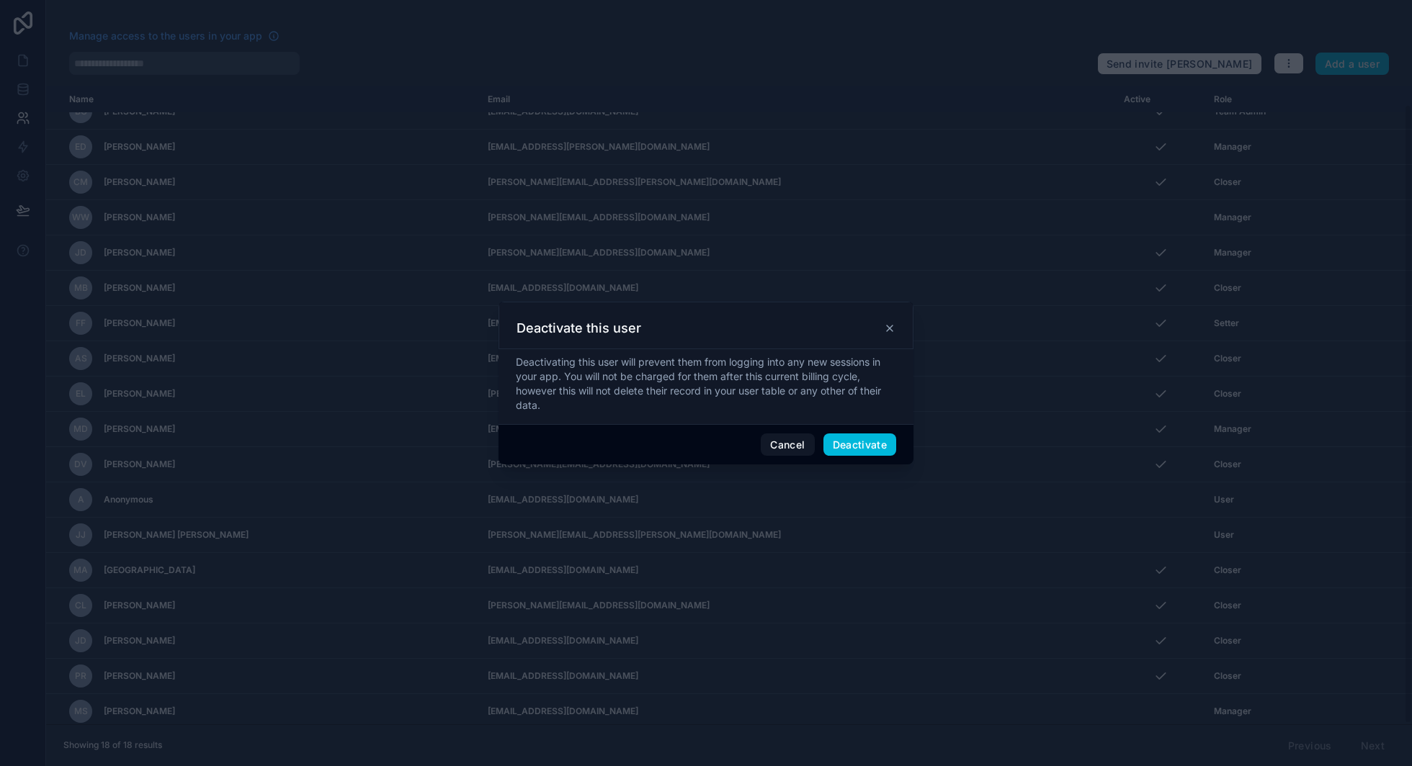
click at [864, 445] on button "Deactivate" at bounding box center [859, 445] width 73 height 23
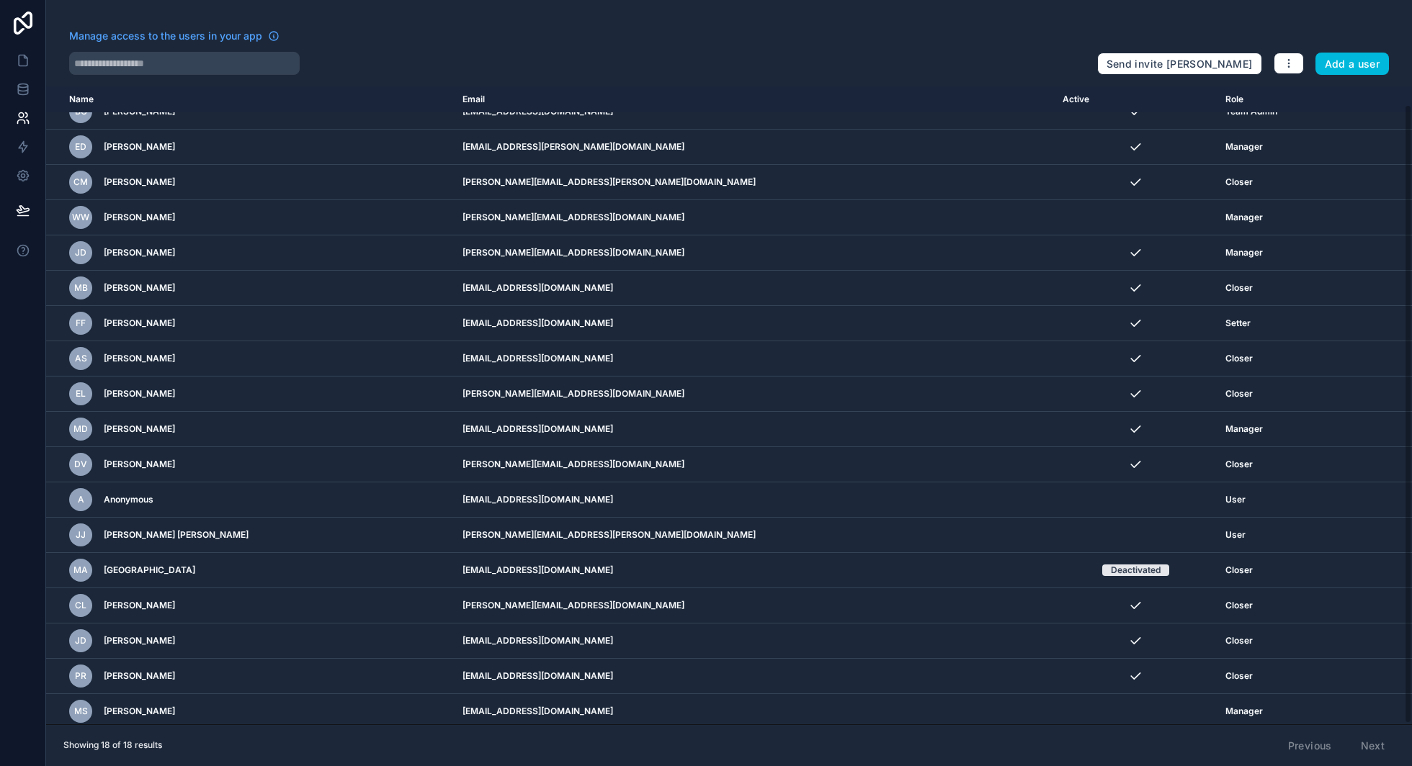
click at [0, 0] on div "scrollable content" at bounding box center [0, 0] width 0 height 0
click at [0, 0] on icon "scrollable content" at bounding box center [0, 0] width 0 height 0
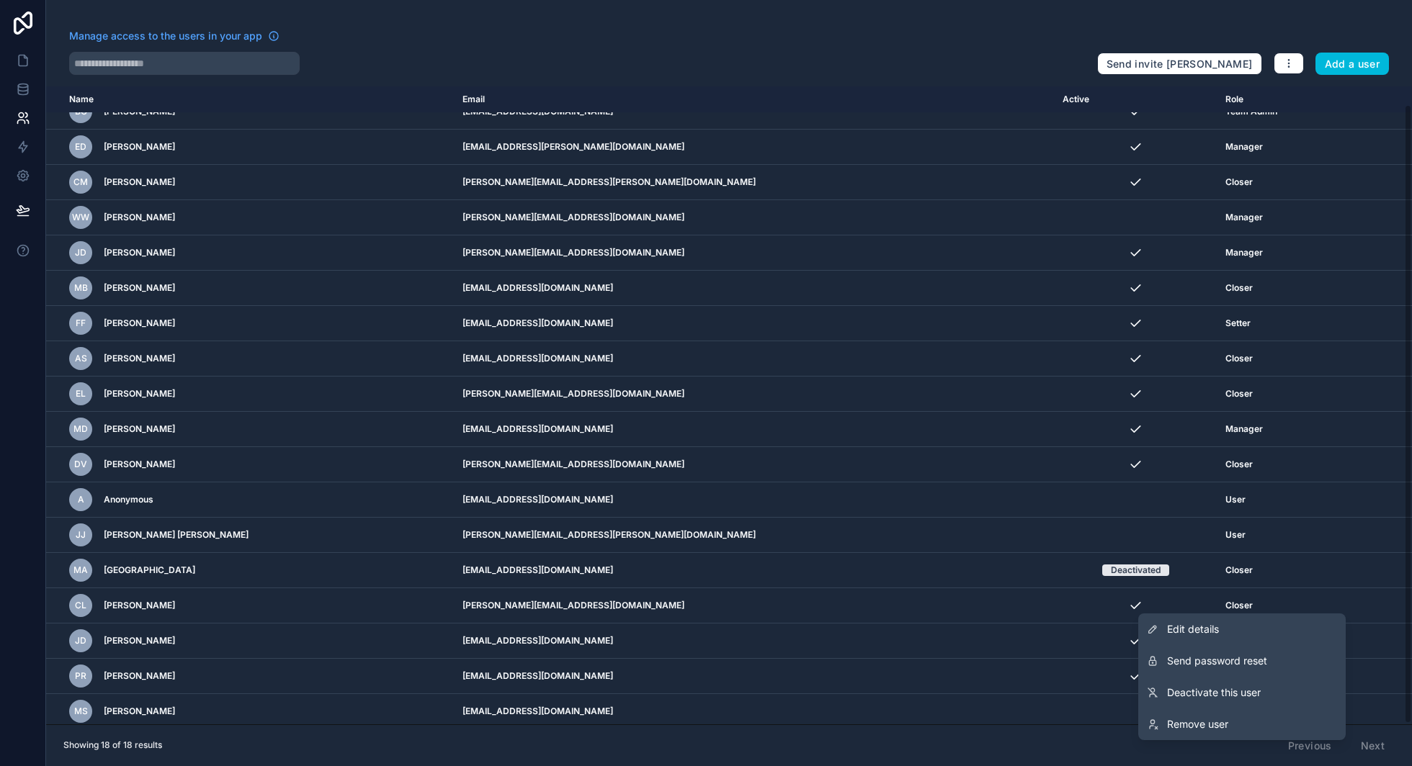
click at [1197, 682] on link "Deactivate this user" at bounding box center [1241, 693] width 207 height 32
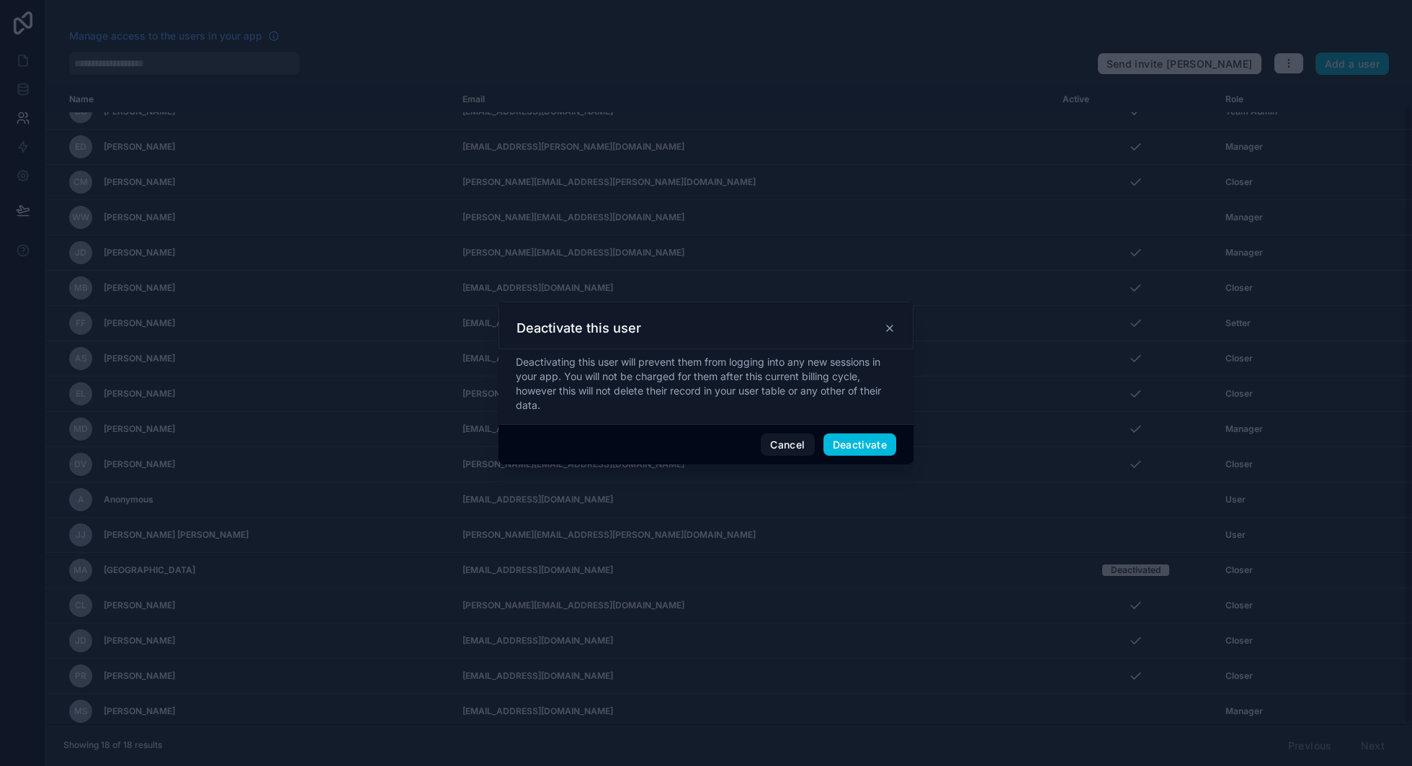
click at [833, 446] on button "Deactivate" at bounding box center [859, 445] width 73 height 23
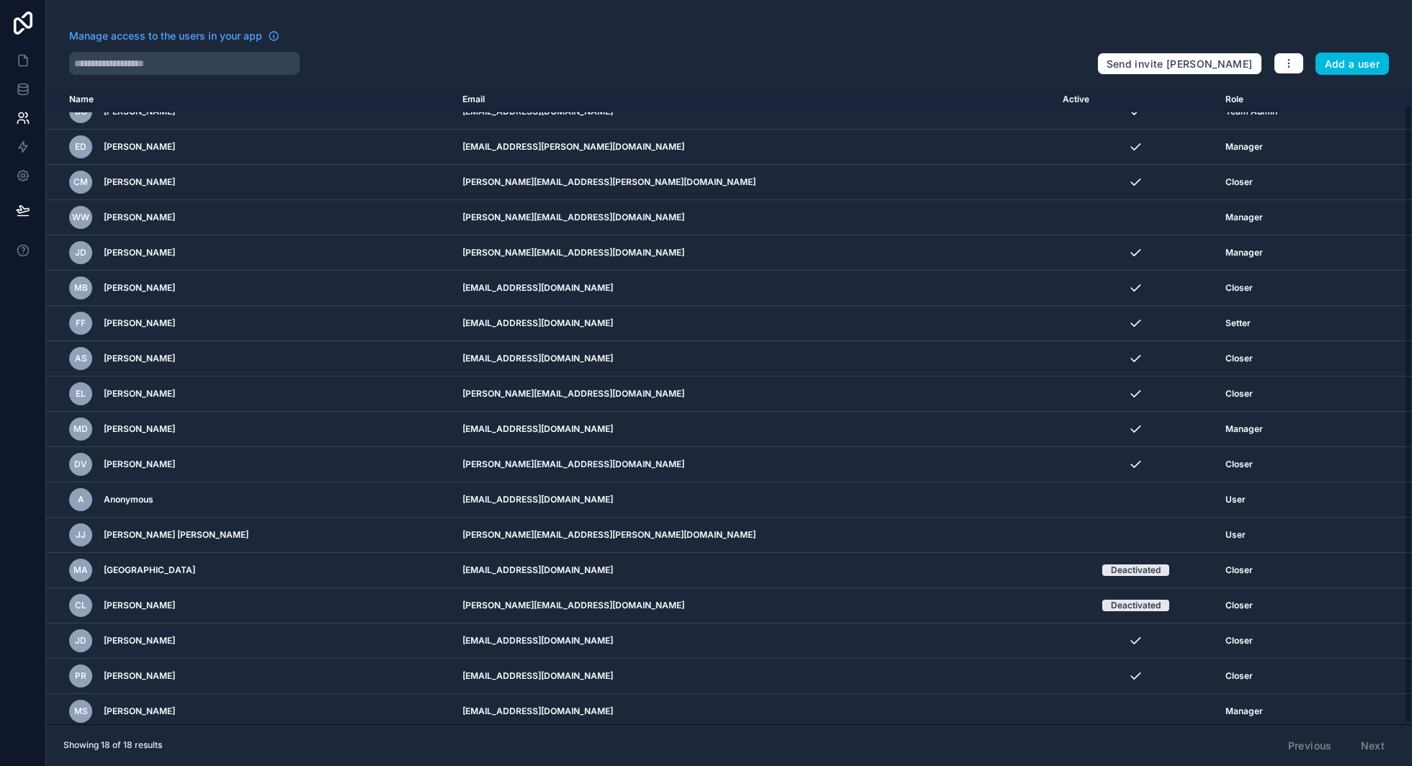
click at [0, 0] on icon "scrollable content" at bounding box center [0, 0] width 0 height 0
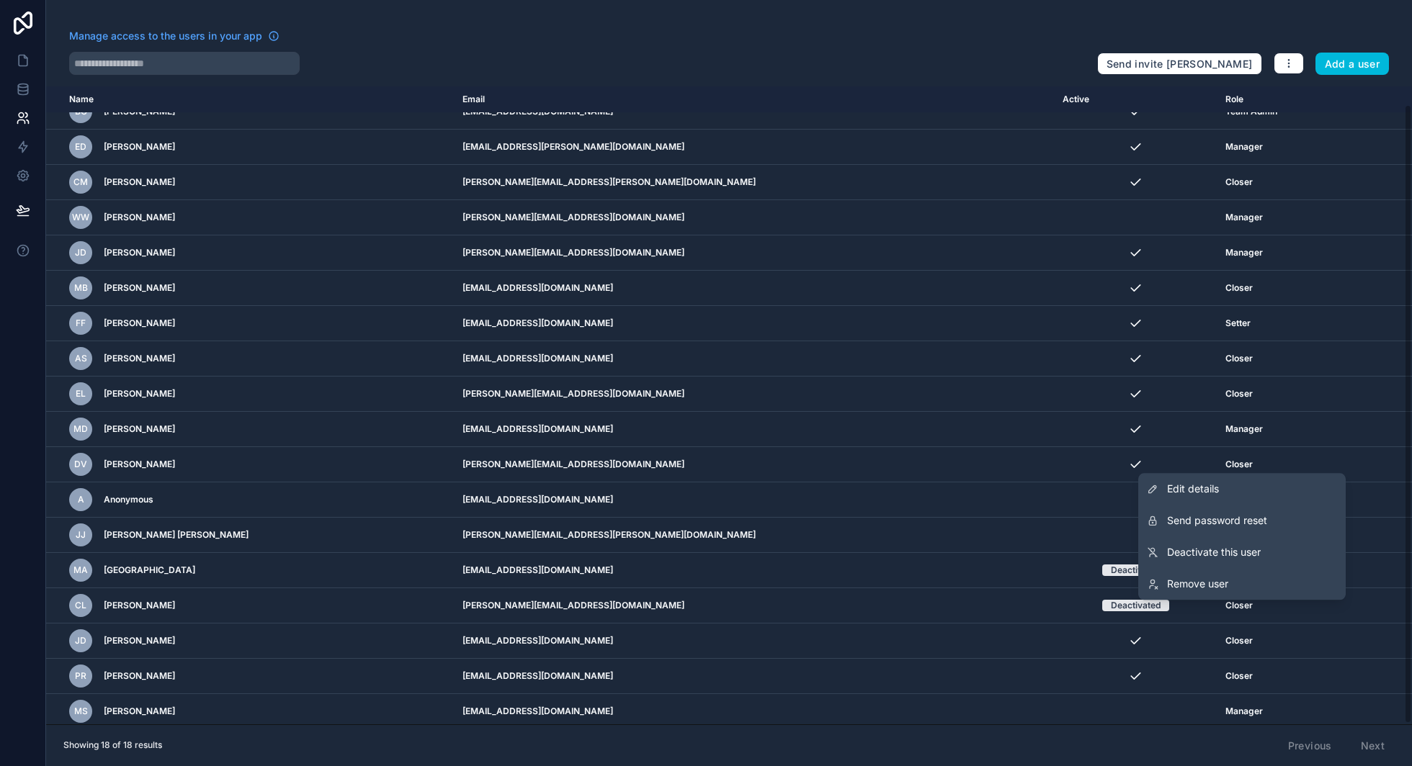
click at [1218, 559] on span "Deactivate this user" at bounding box center [1214, 552] width 94 height 14
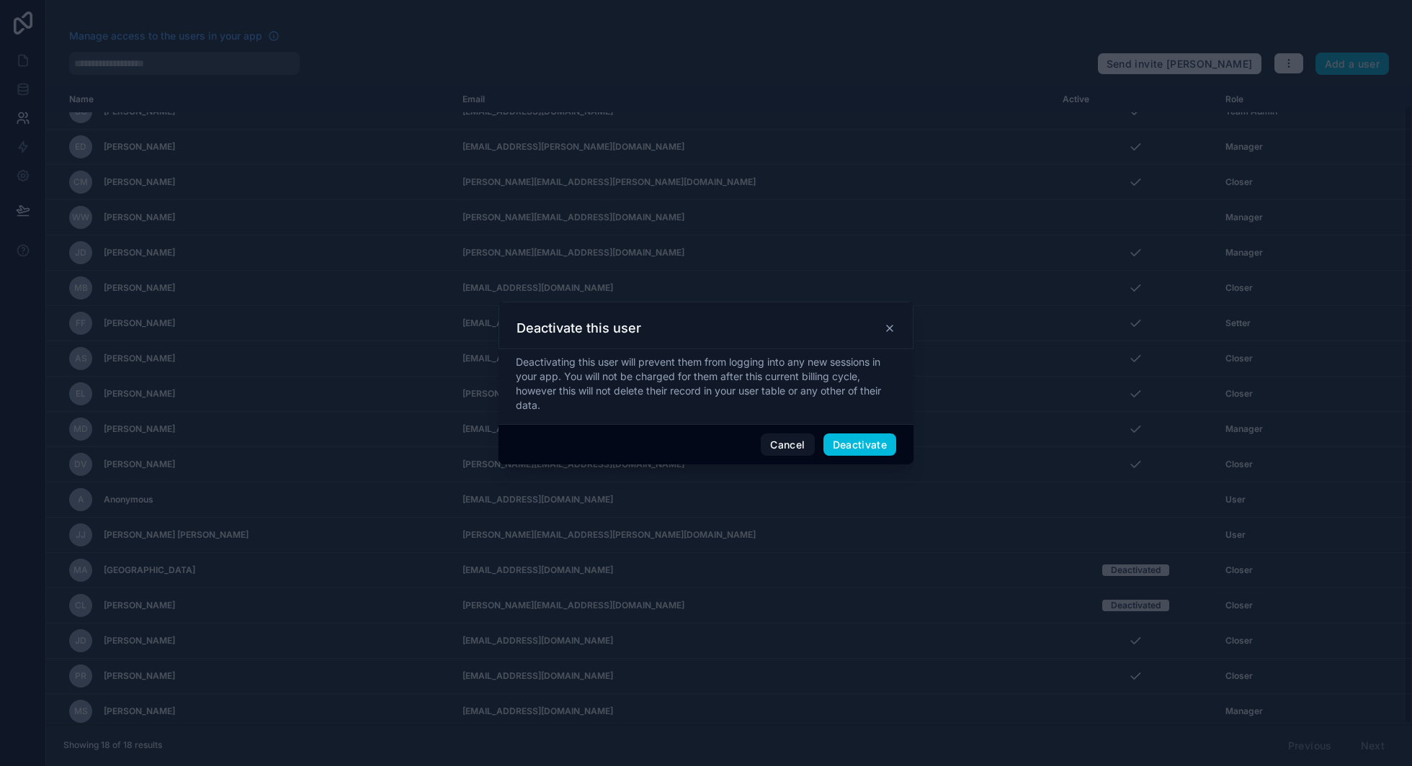
click at [853, 449] on button "Deactivate" at bounding box center [859, 445] width 73 height 23
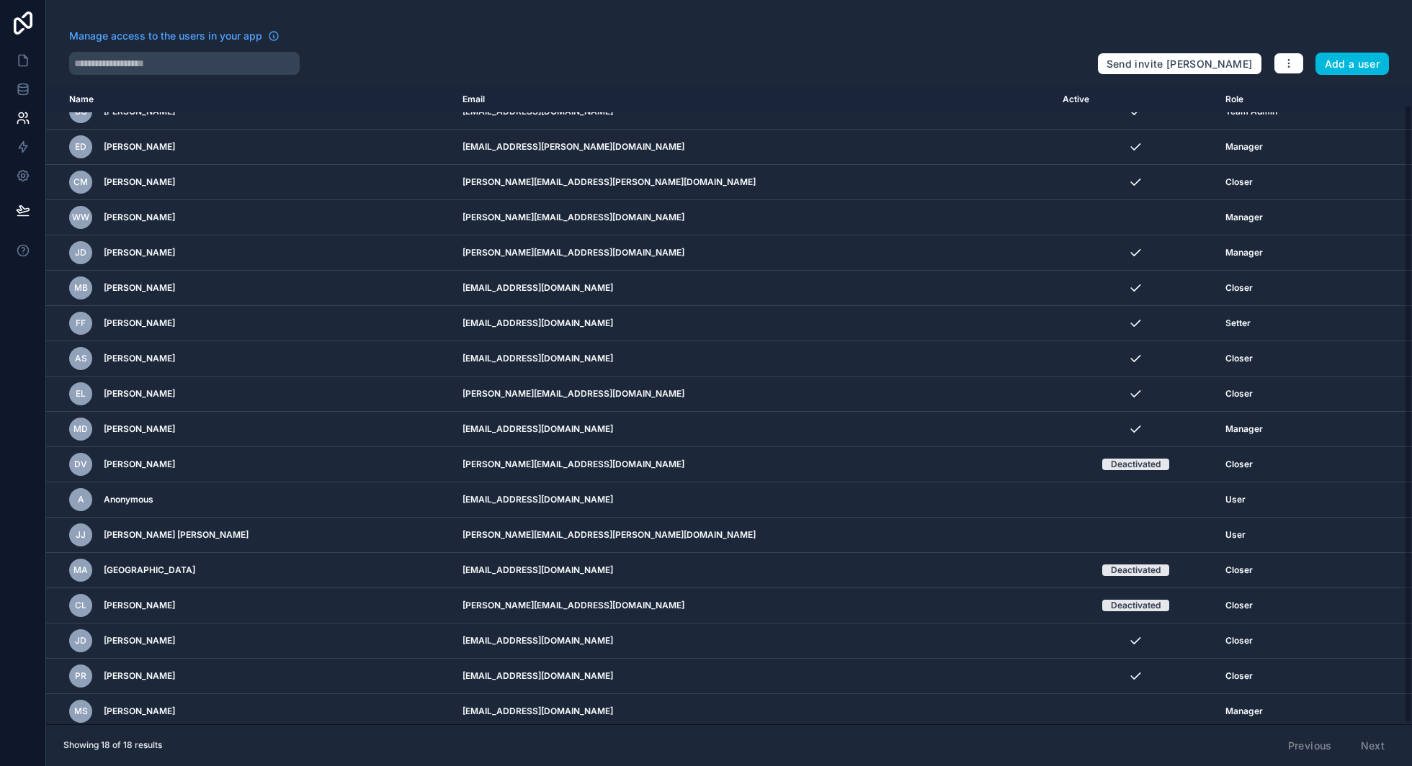
click at [0, 0] on icon "scrollable content" at bounding box center [0, 0] width 0 height 0
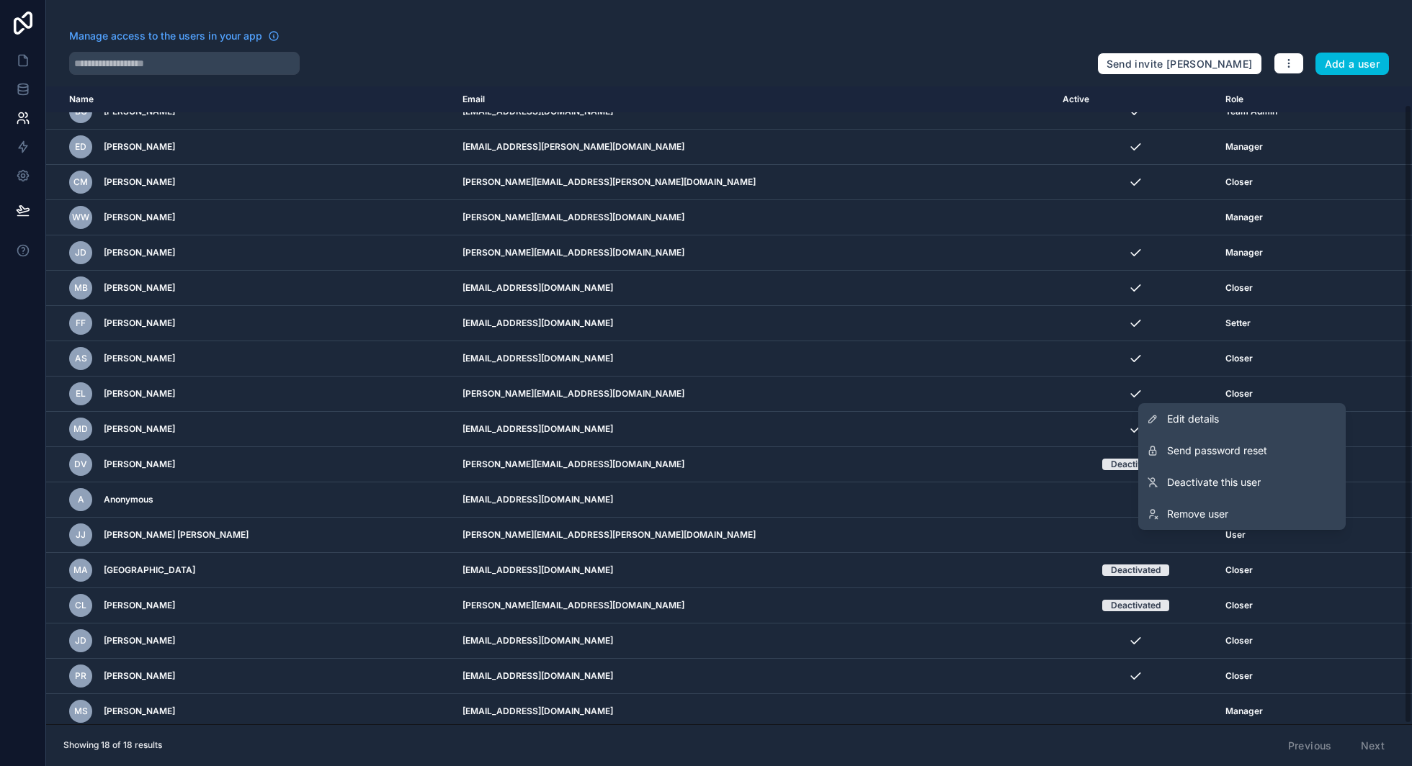
click at [1228, 477] on span "Deactivate this user" at bounding box center [1214, 482] width 94 height 14
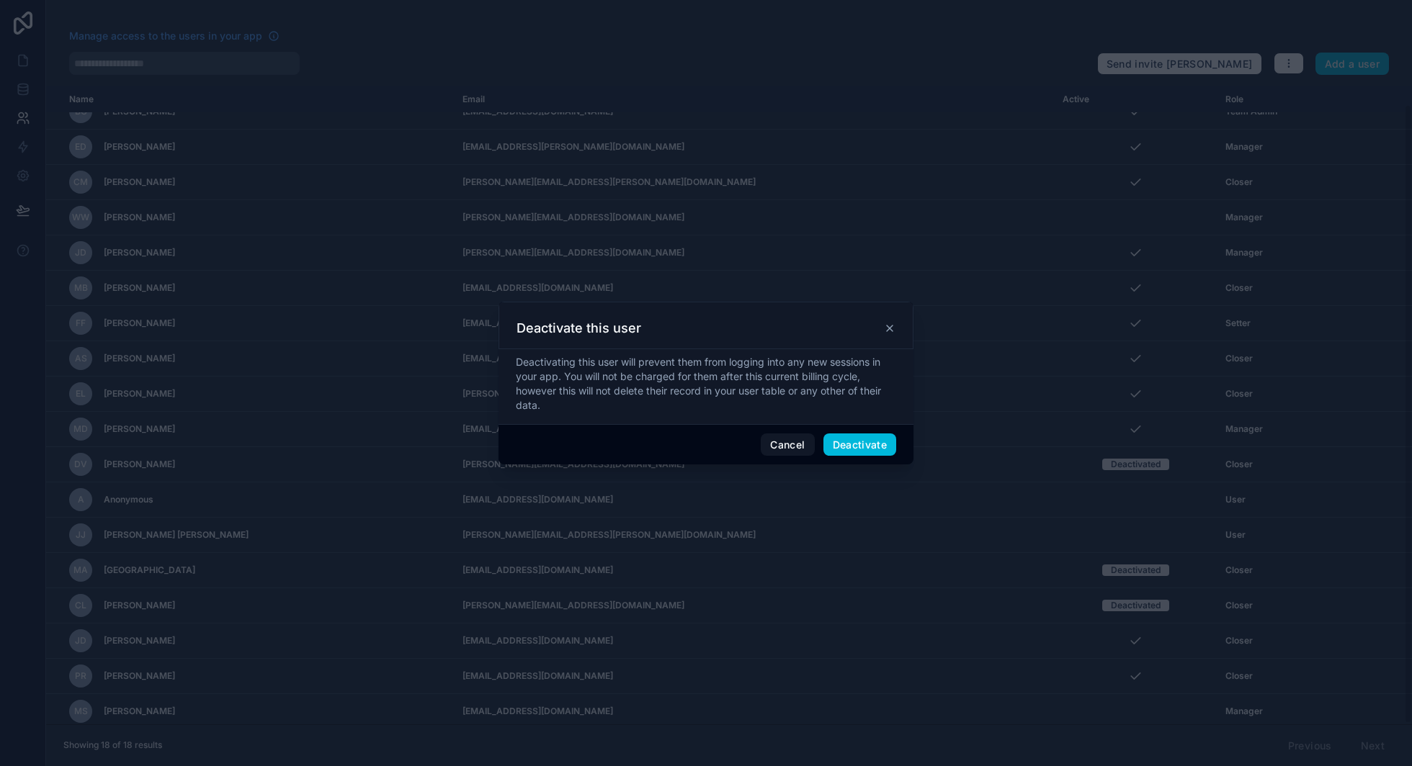
click at [846, 442] on button "Deactivate" at bounding box center [859, 445] width 73 height 23
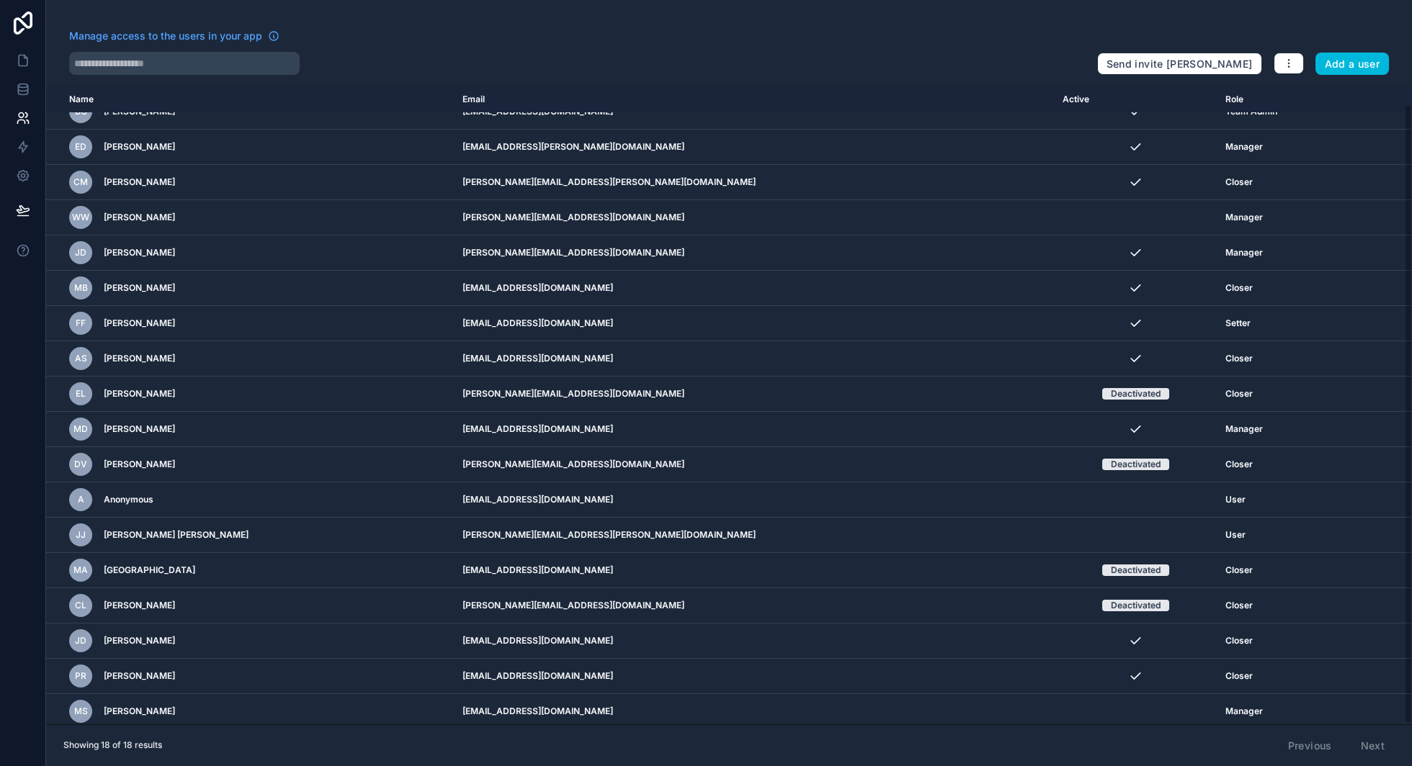
click at [0, 0] on icon "scrollable content" at bounding box center [0, 0] width 0 height 0
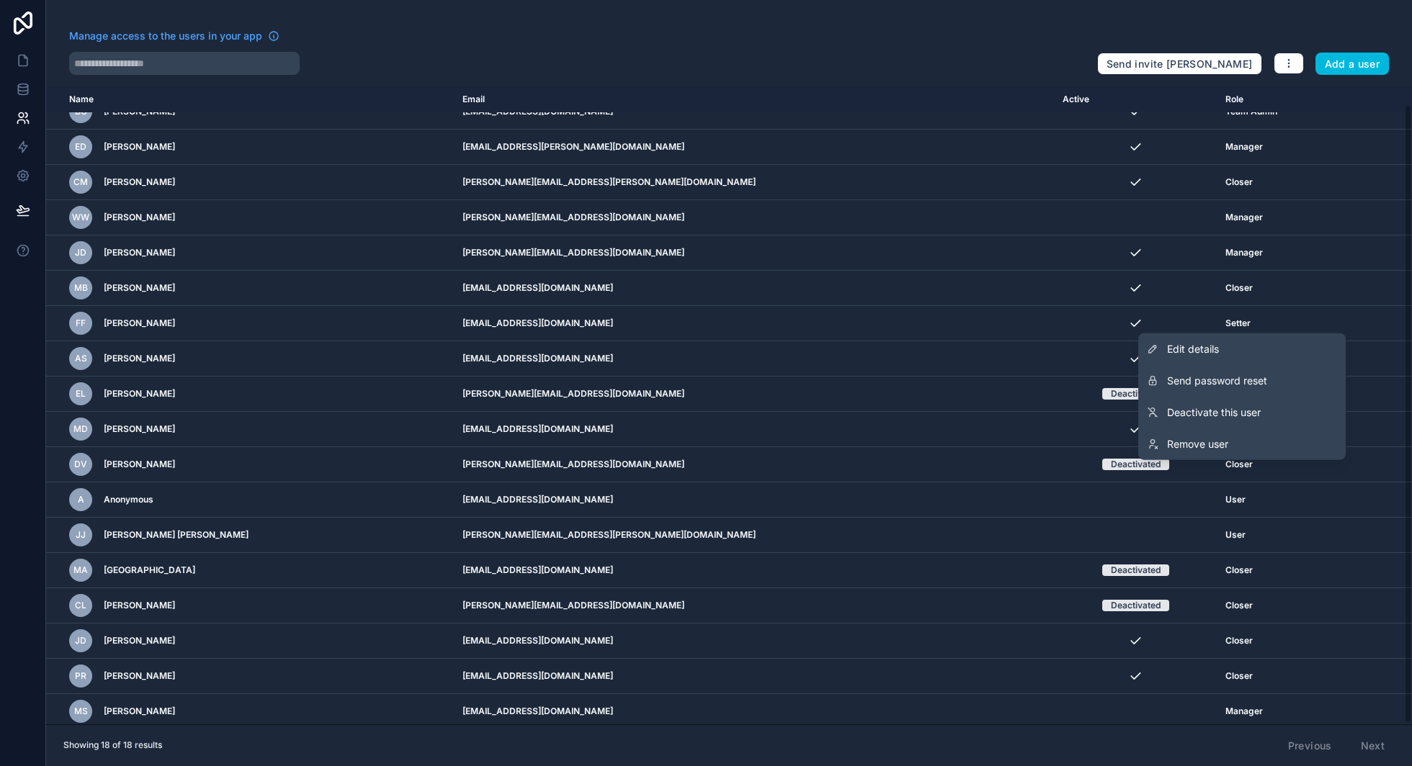
click at [1223, 407] on span "Deactivate this user" at bounding box center [1214, 412] width 94 height 14
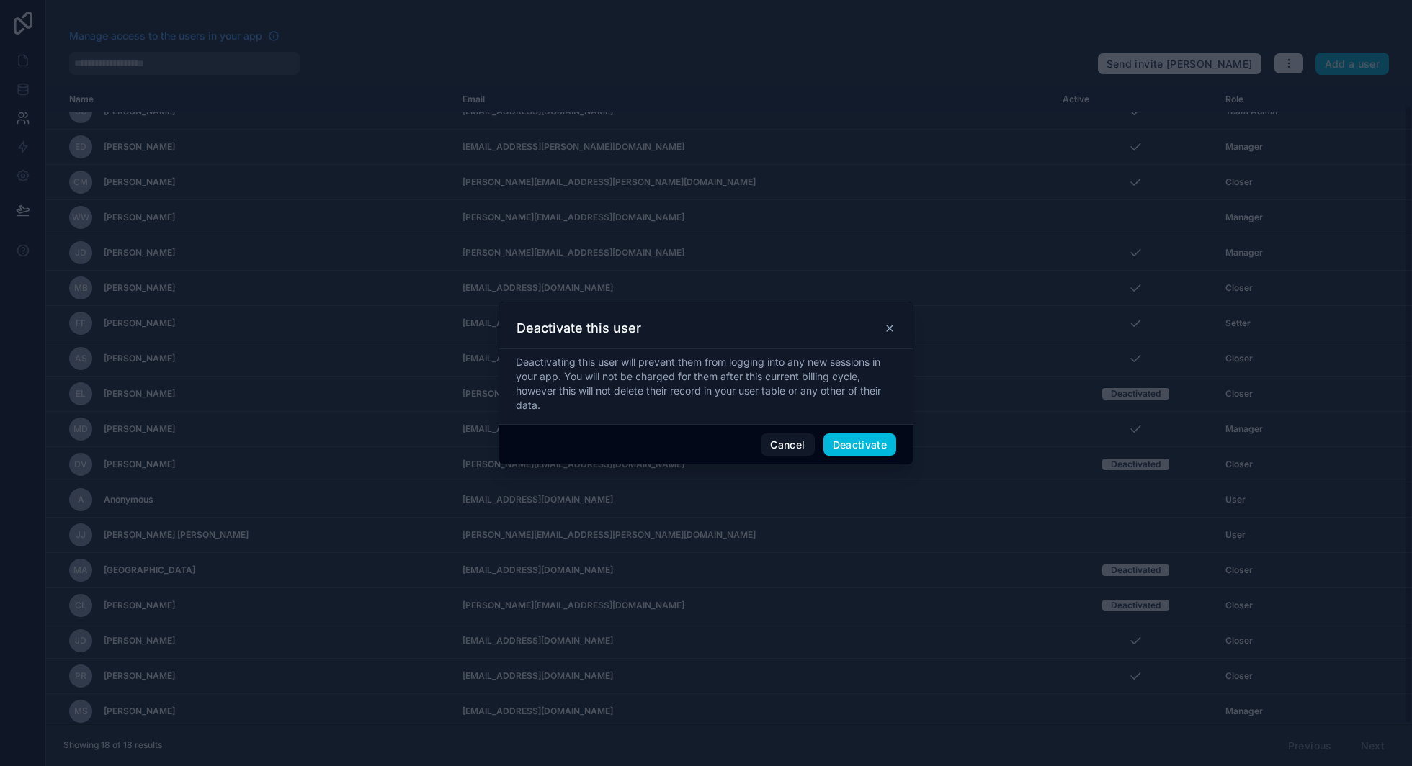
click at [864, 442] on button "Deactivate" at bounding box center [859, 445] width 73 height 23
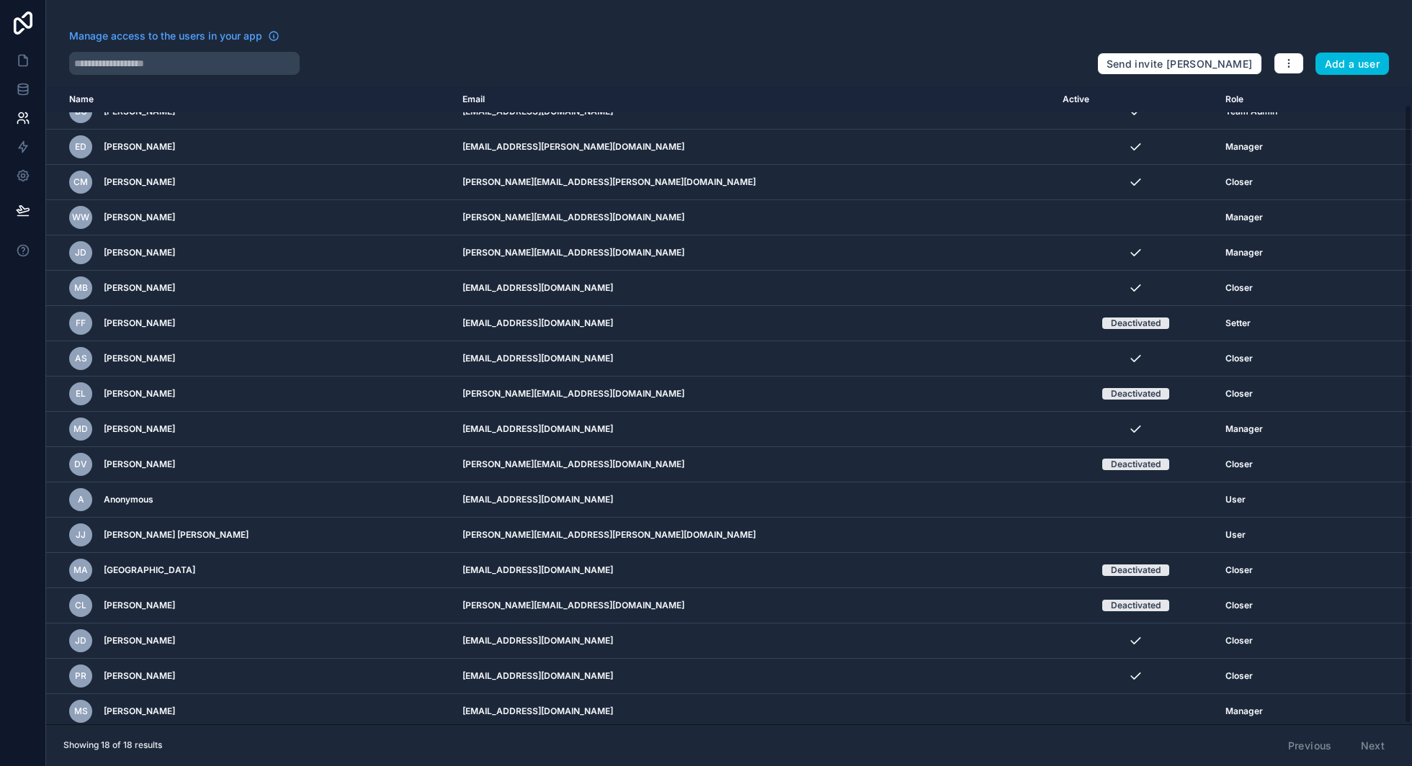
click at [0, 0] on icon "scrollable content" at bounding box center [0, 0] width 0 height 0
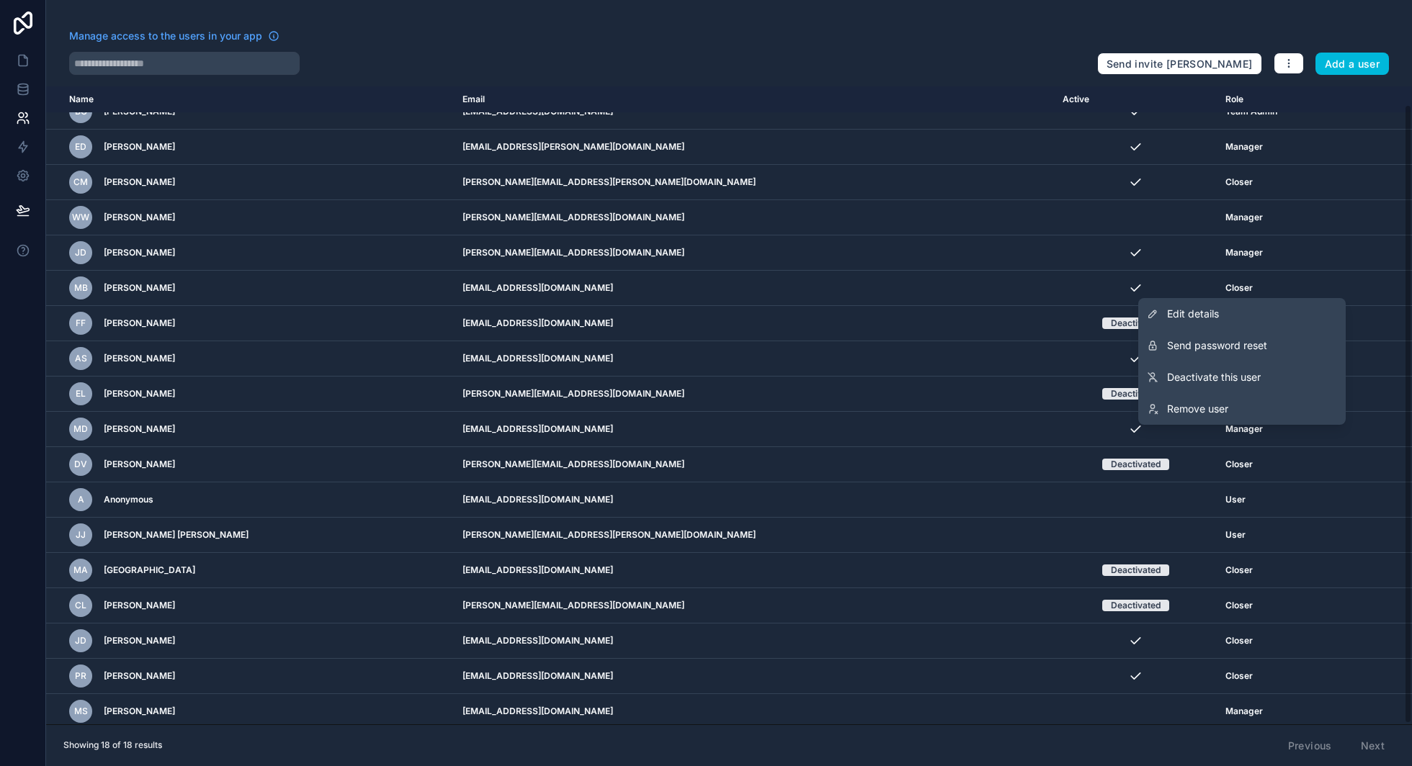
click at [1249, 376] on span "Deactivate this user" at bounding box center [1214, 377] width 94 height 14
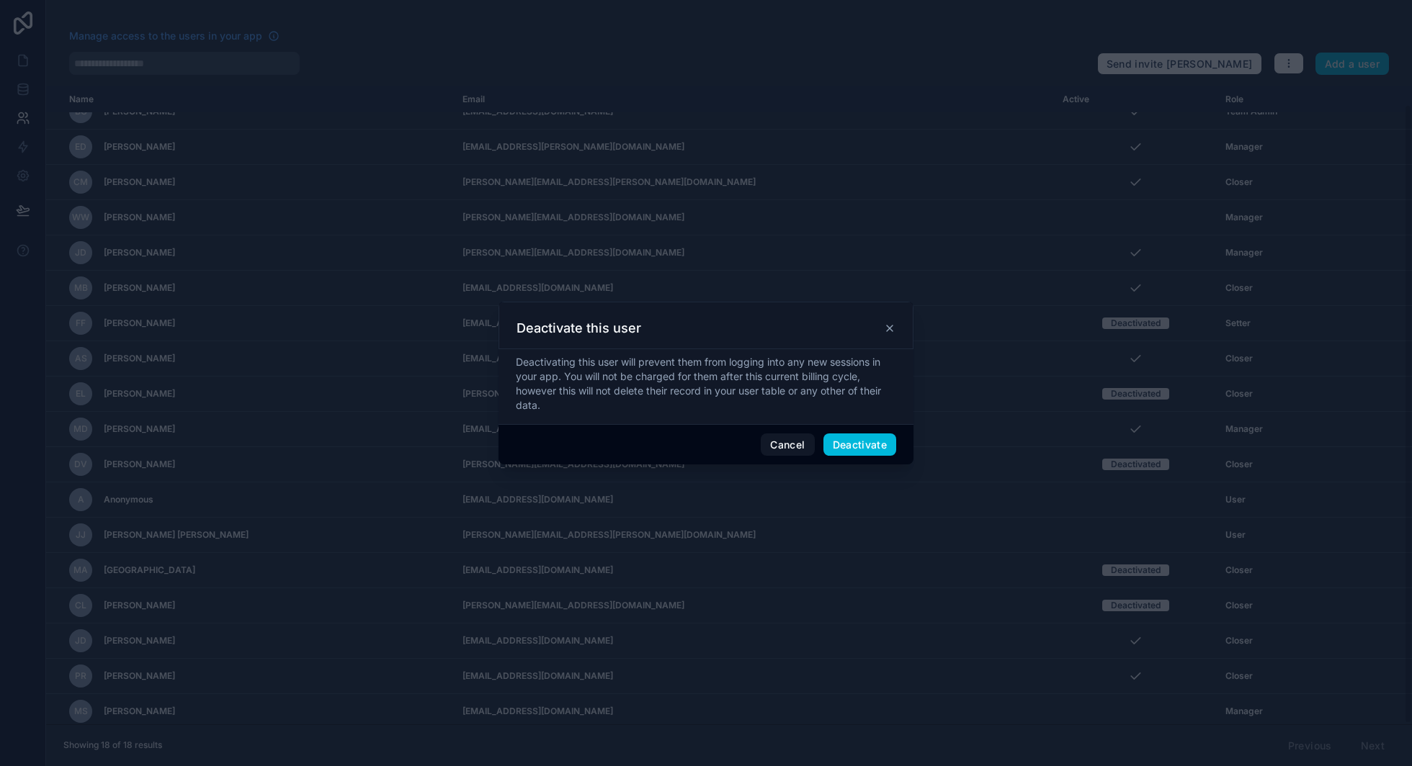
click at [861, 451] on button "Deactivate" at bounding box center [859, 445] width 73 height 23
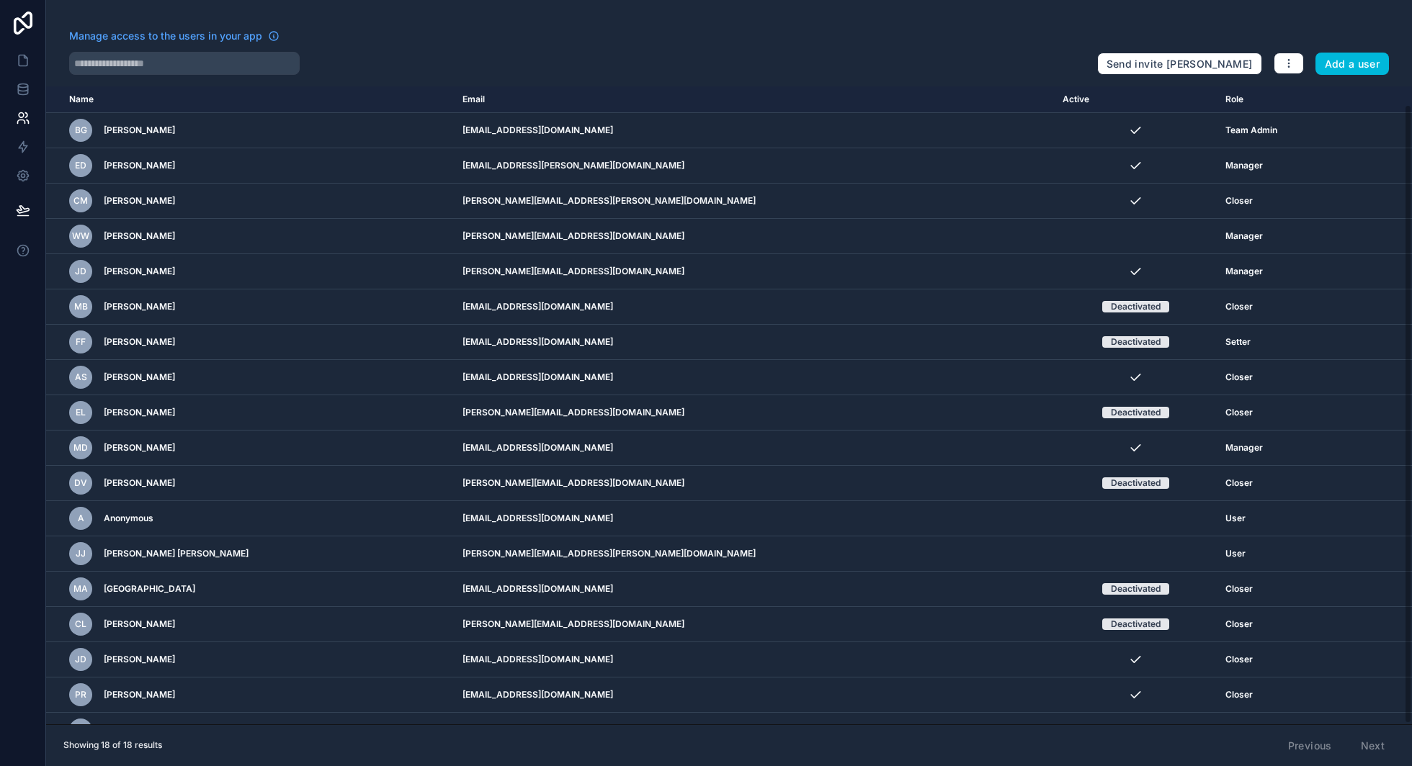
scroll to position [19, 0]
